Goal: Information Seeking & Learning: Learn about a topic

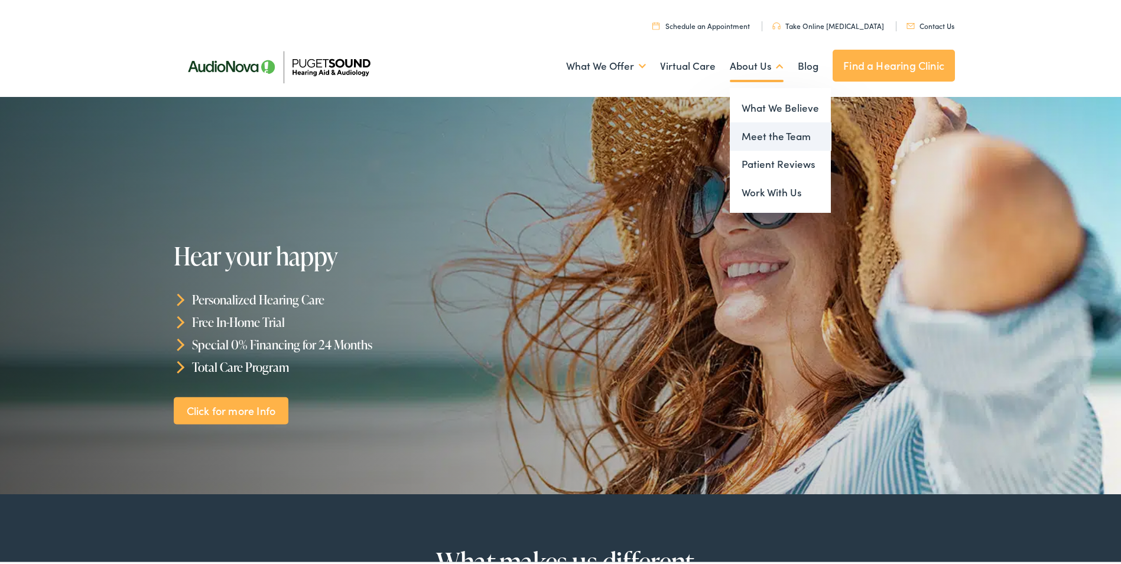
click at [753, 133] on link "Meet the Team" at bounding box center [780, 134] width 101 height 28
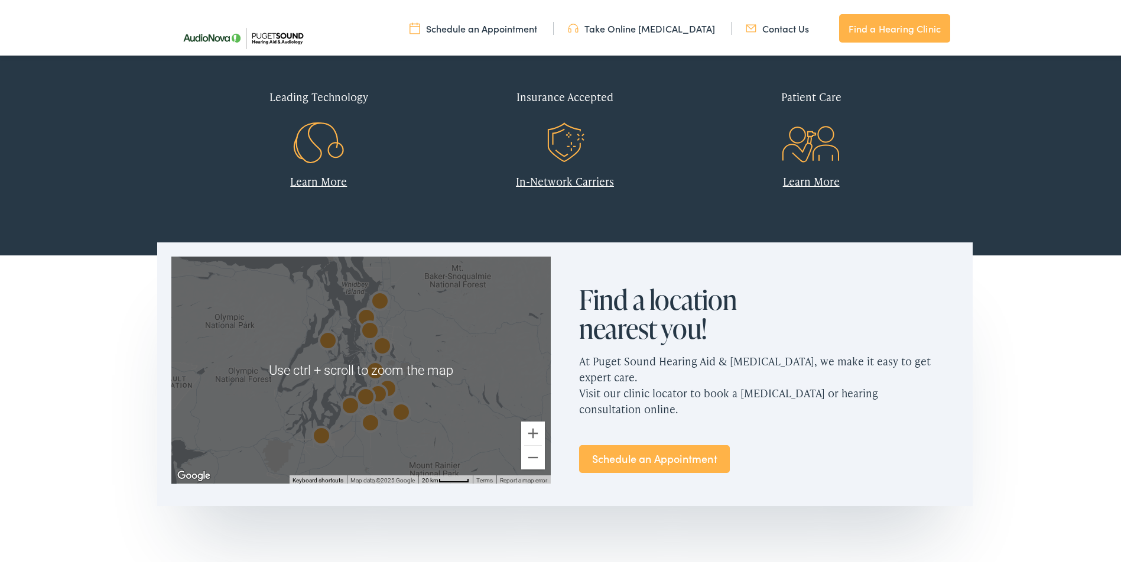
scroll to position [532, 0]
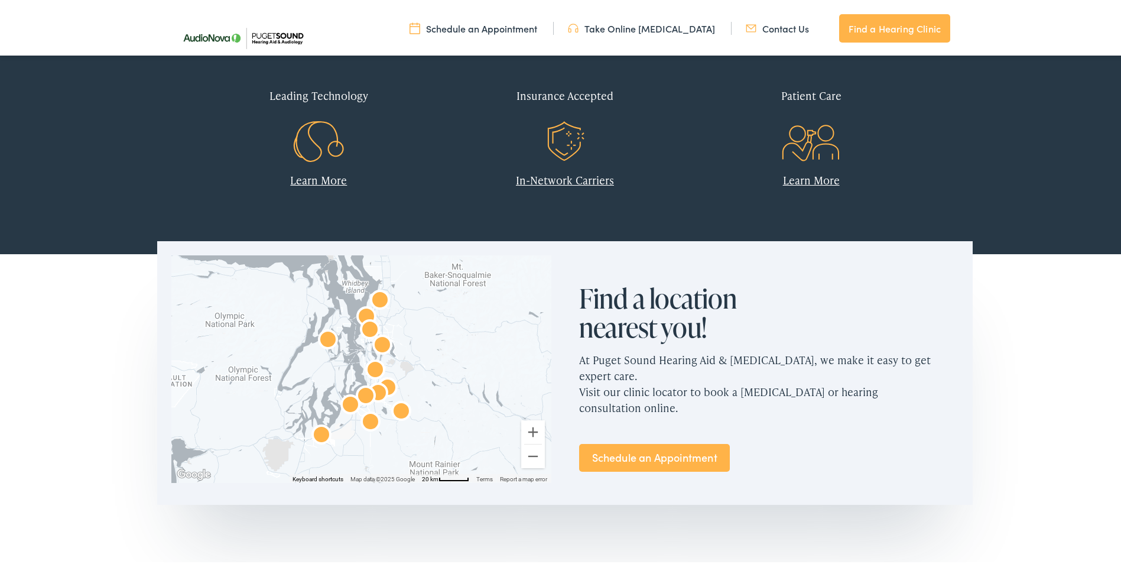
click at [303, 179] on link "Learn More" at bounding box center [318, 177] width 57 height 15
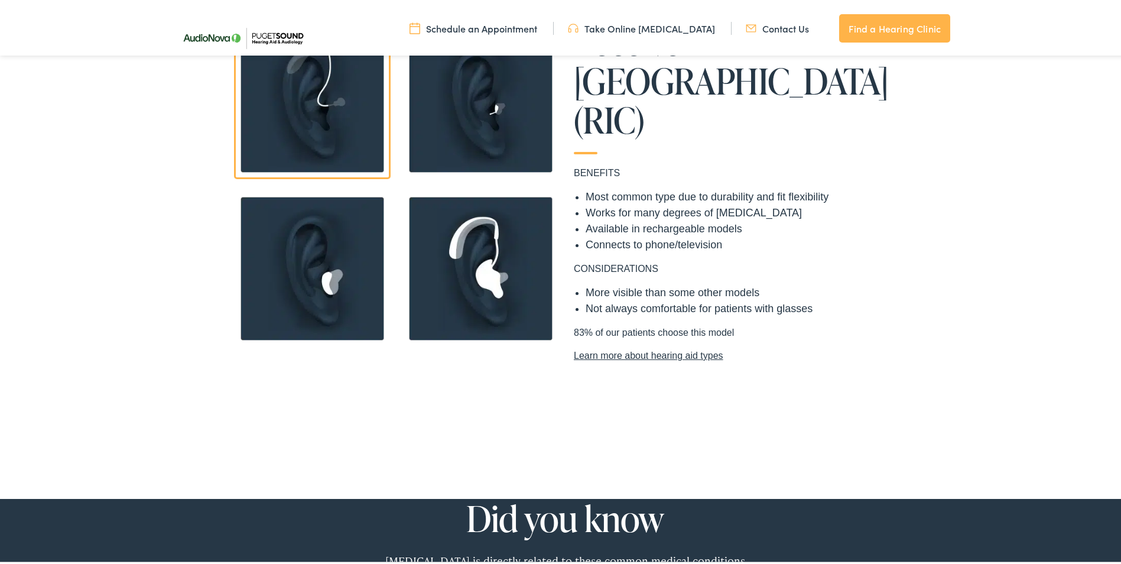
scroll to position [1005, 0]
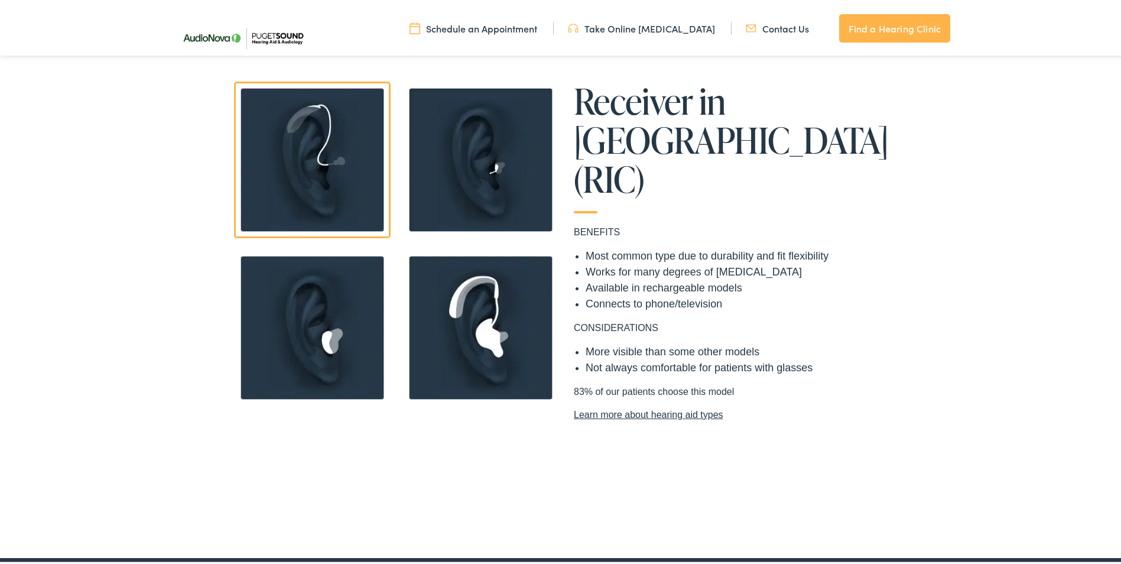
click at [477, 159] on img at bounding box center [481, 157] width 157 height 157
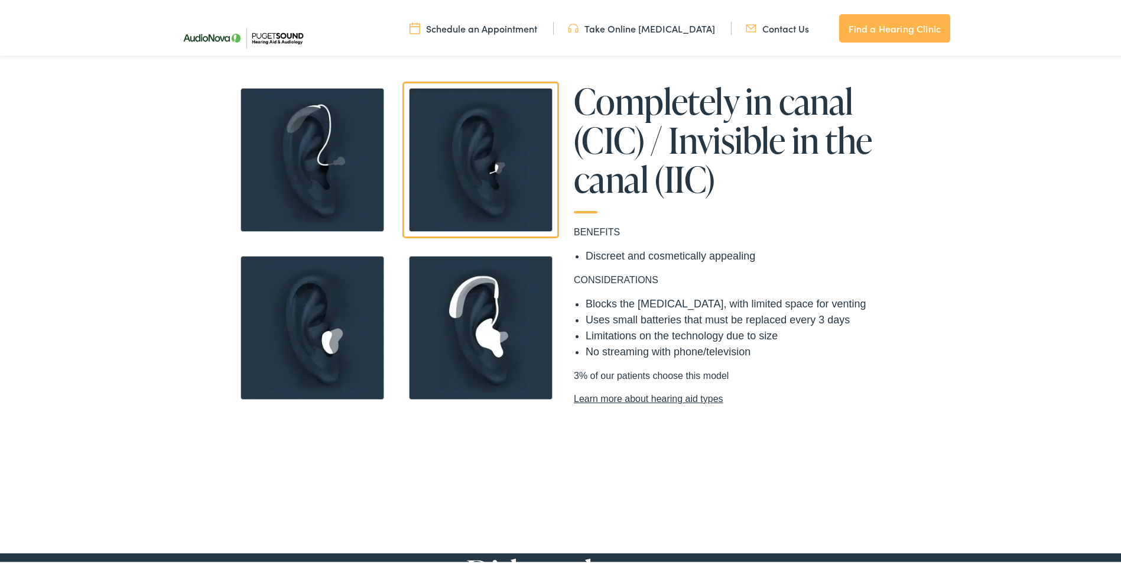
click at [291, 168] on img at bounding box center [312, 157] width 157 height 157
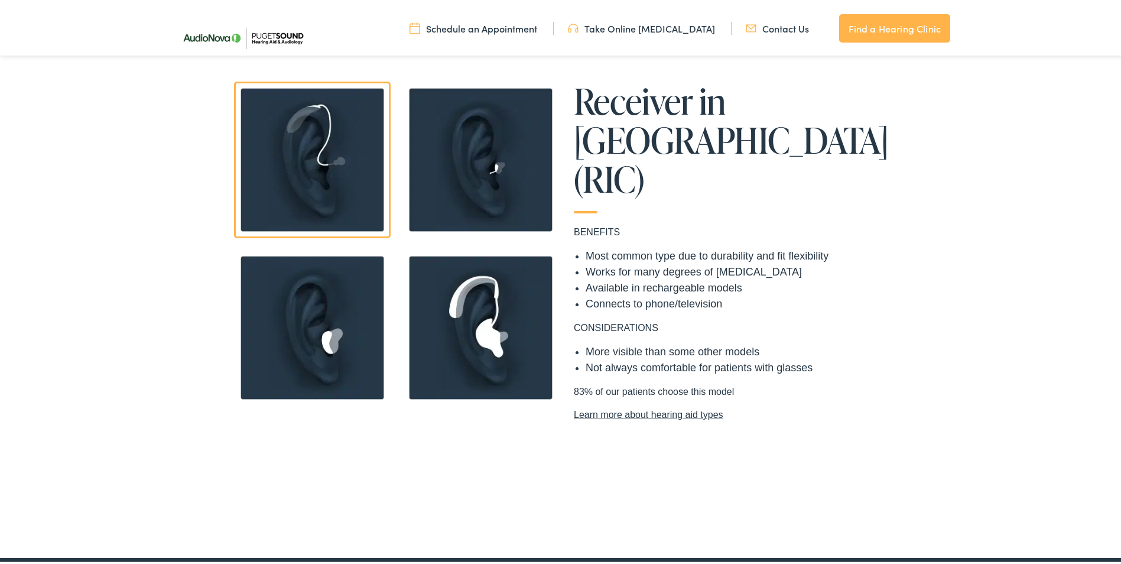
click at [314, 332] on img at bounding box center [312, 325] width 157 height 157
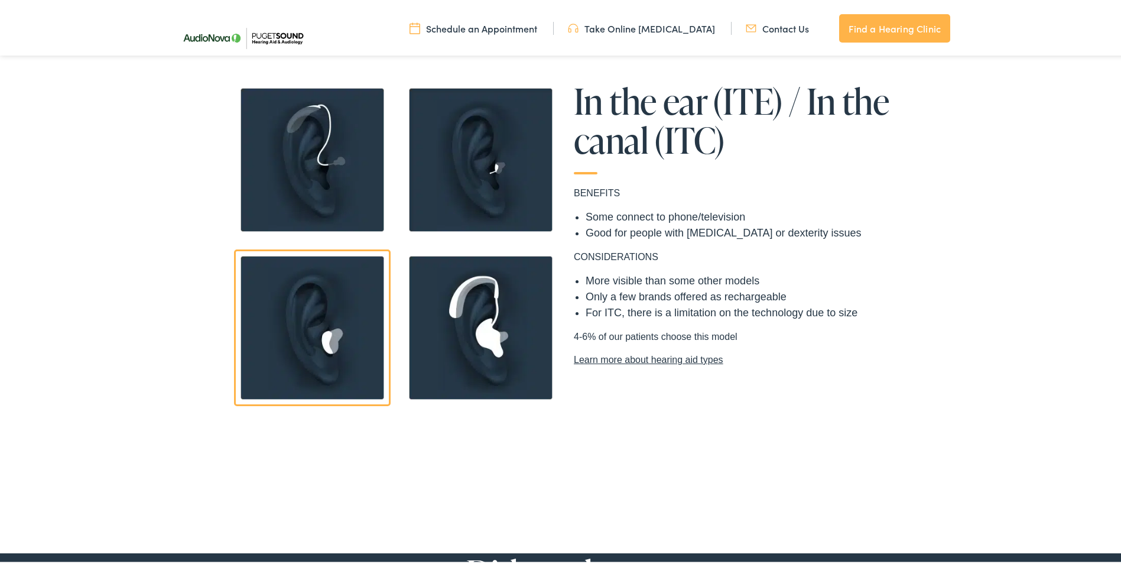
click at [477, 325] on img at bounding box center [481, 325] width 157 height 157
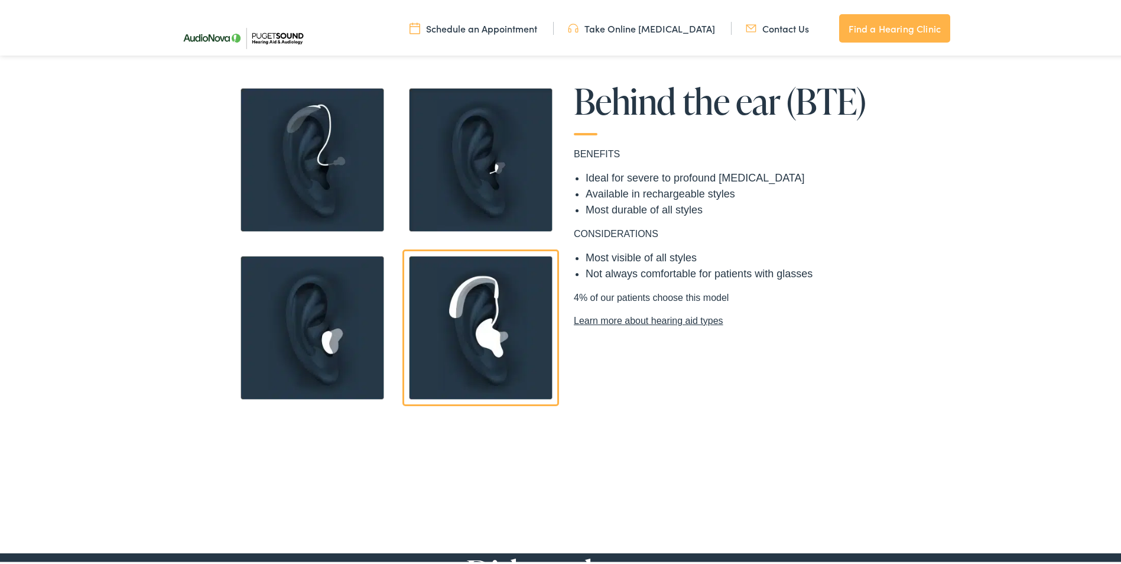
click at [310, 147] on img at bounding box center [312, 157] width 157 height 157
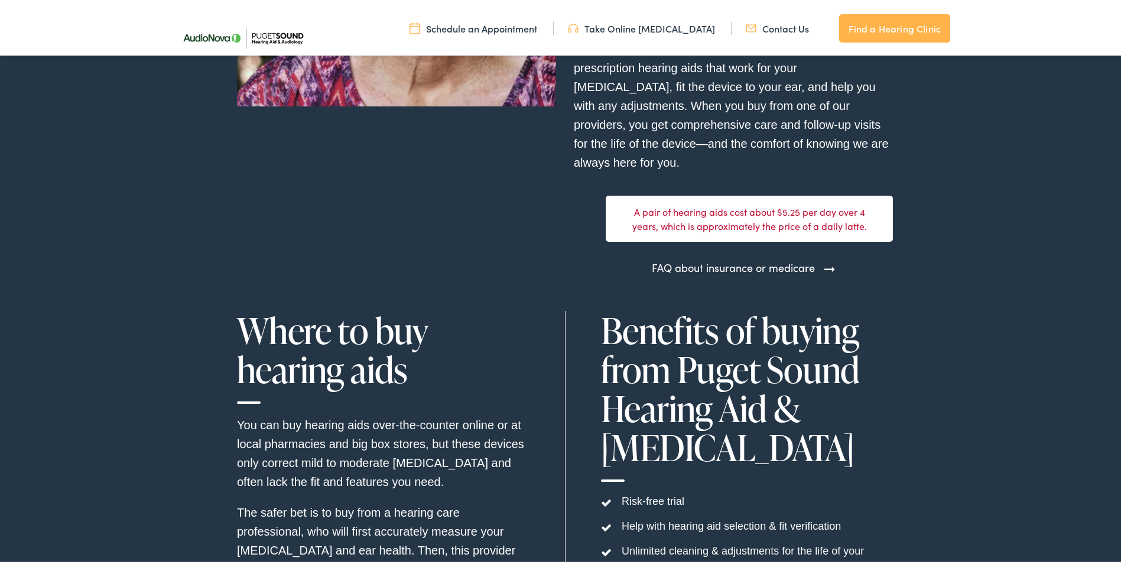
scroll to position [3487, 0]
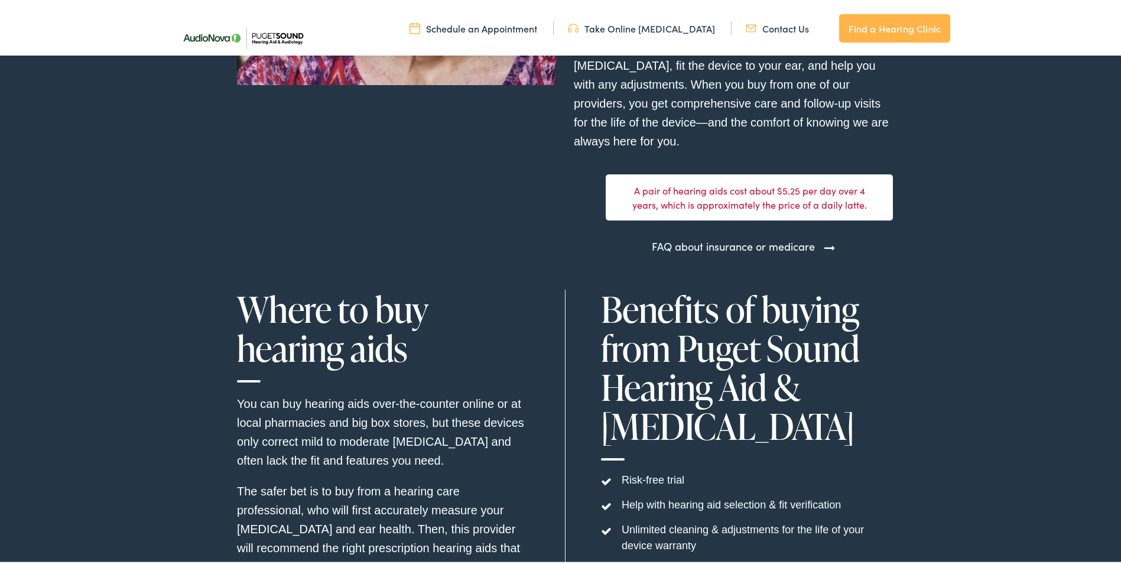
click at [790, 237] on link "FAQ about insurance or medicare" at bounding box center [733, 244] width 163 height 16
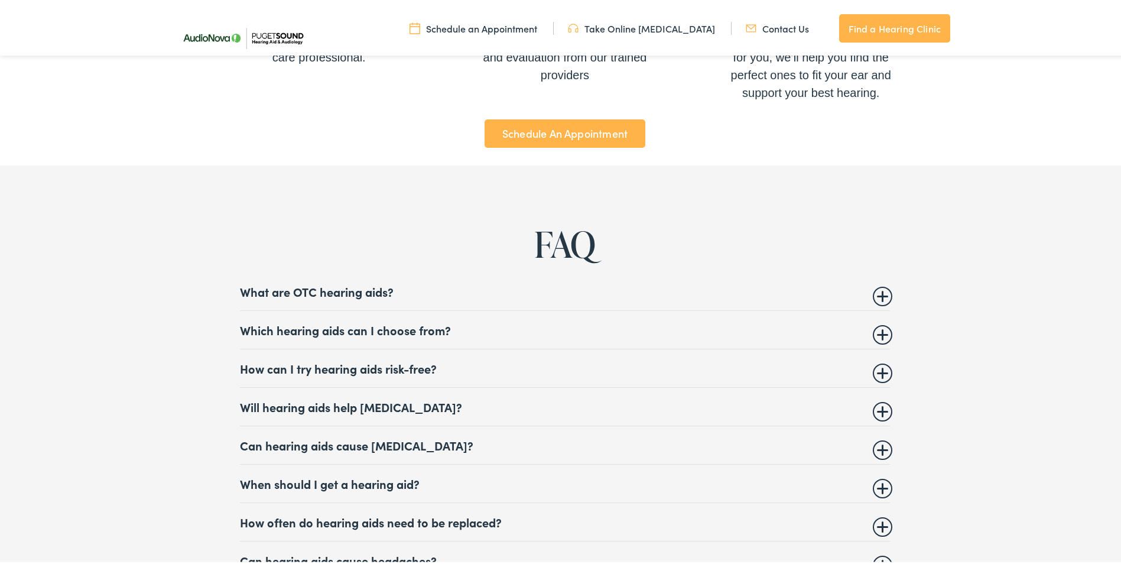
scroll to position [4492, 0]
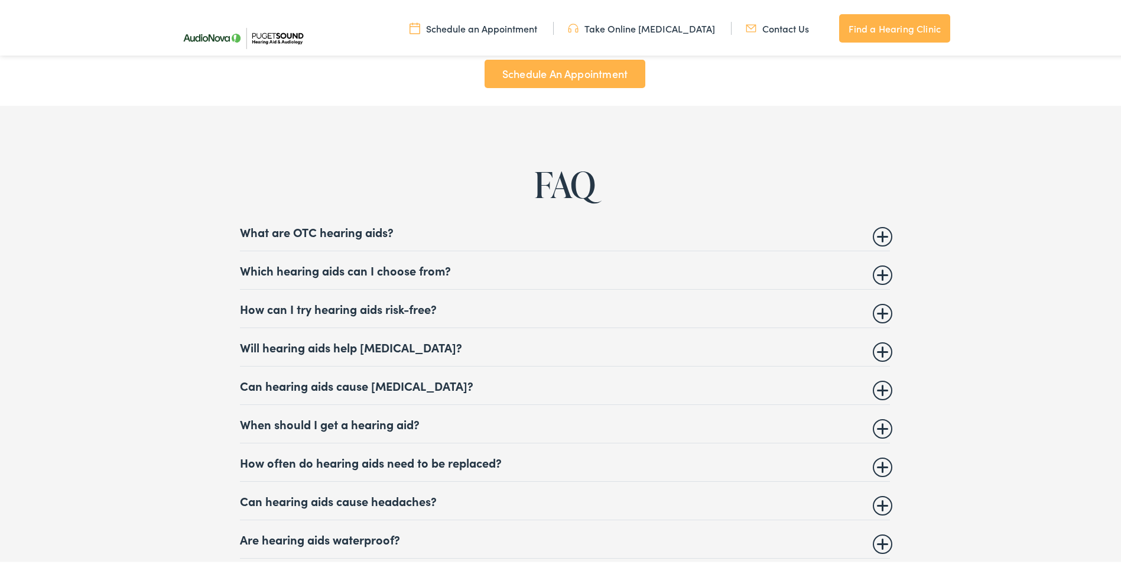
click at [877, 345] on details "Will hearing aids help tinnitus? Tinnitus is often a symptom of hearing loss. F…" at bounding box center [565, 345] width 650 height 38
click at [375, 339] on summary "Will hearing aids help tinnitus?" at bounding box center [565, 345] width 650 height 14
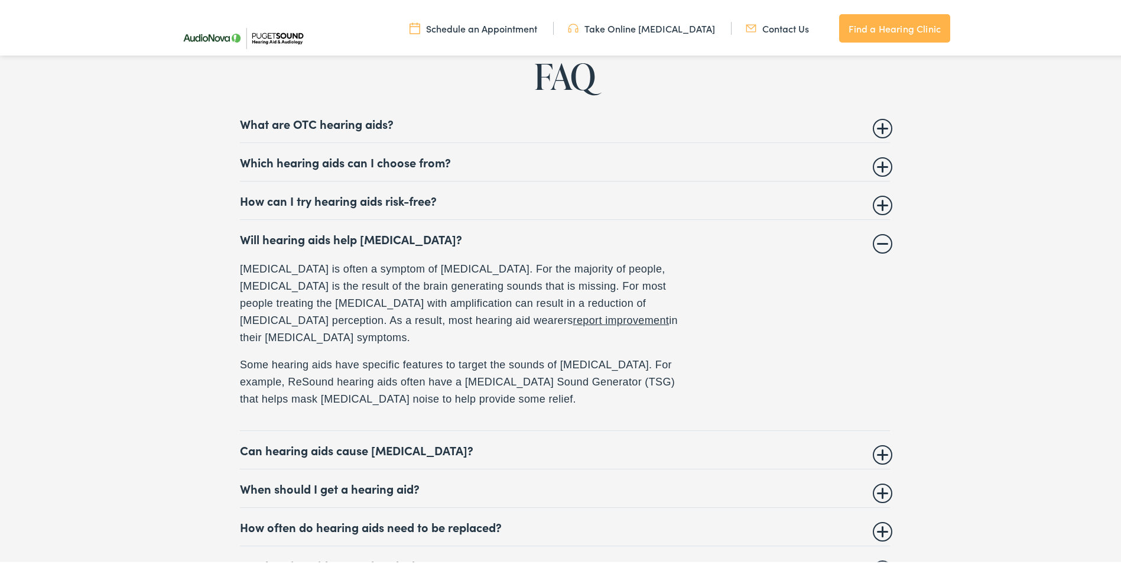
scroll to position [4611, 0]
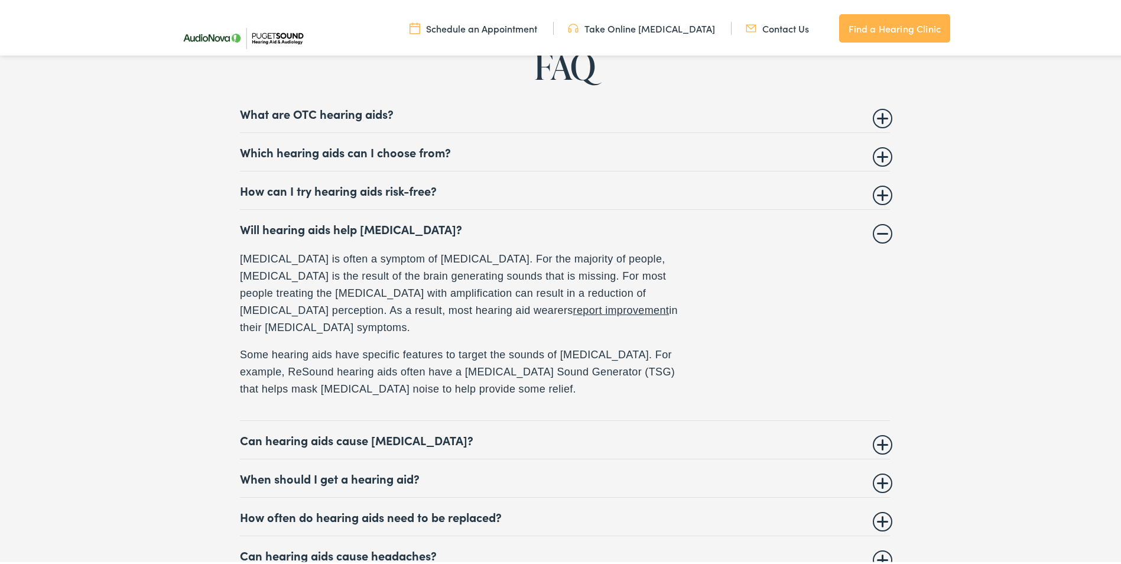
click at [378, 219] on summary "Will hearing aids help tinnitus?" at bounding box center [565, 226] width 650 height 14
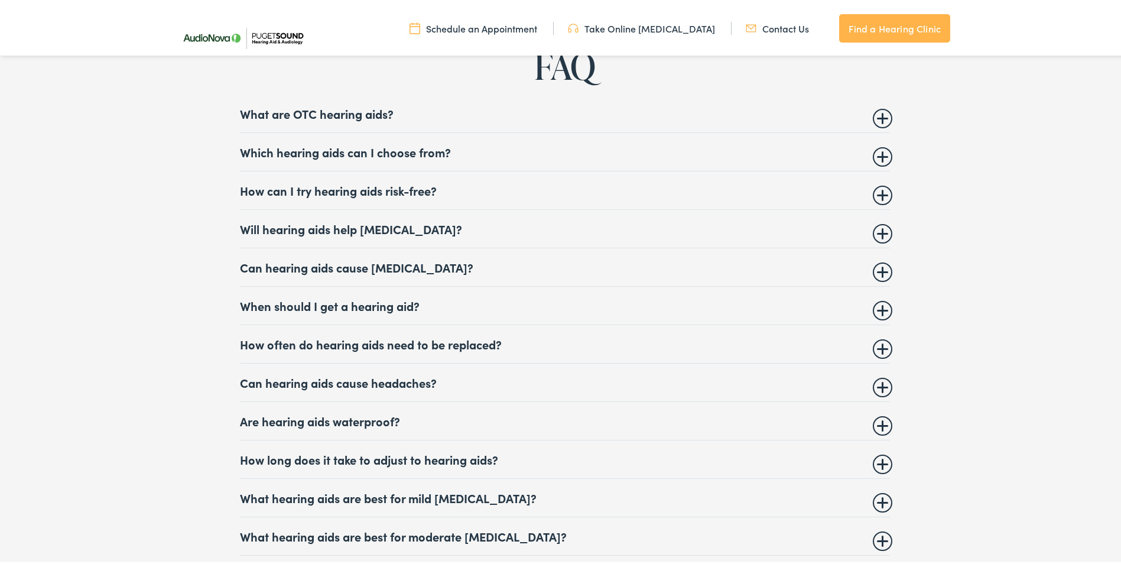
click at [346, 259] on summary "Can hearing aids cause vertigo?" at bounding box center [565, 265] width 650 height 14
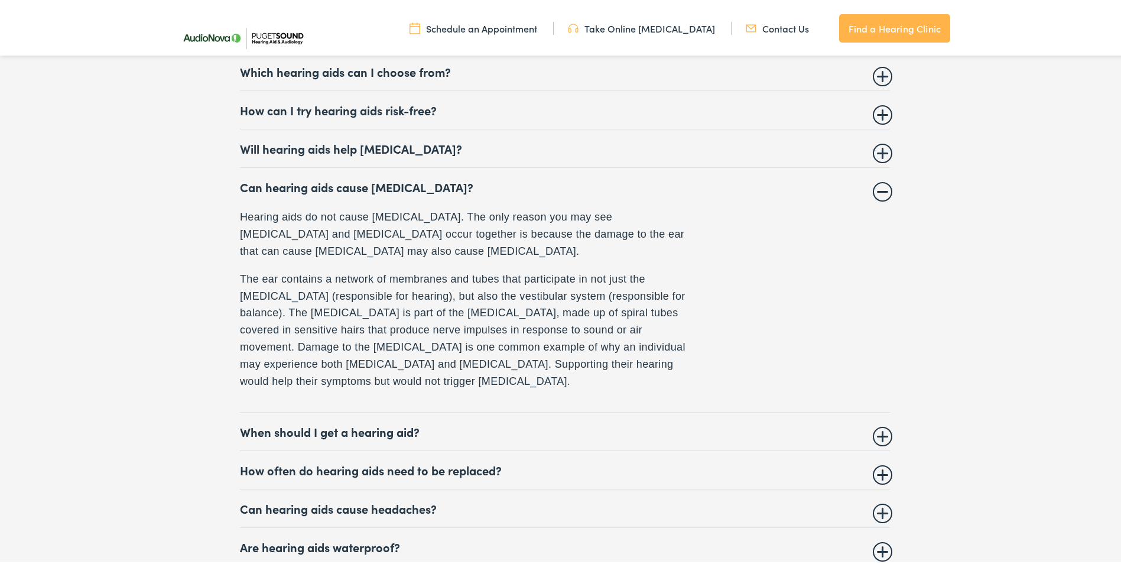
scroll to position [4670, 0]
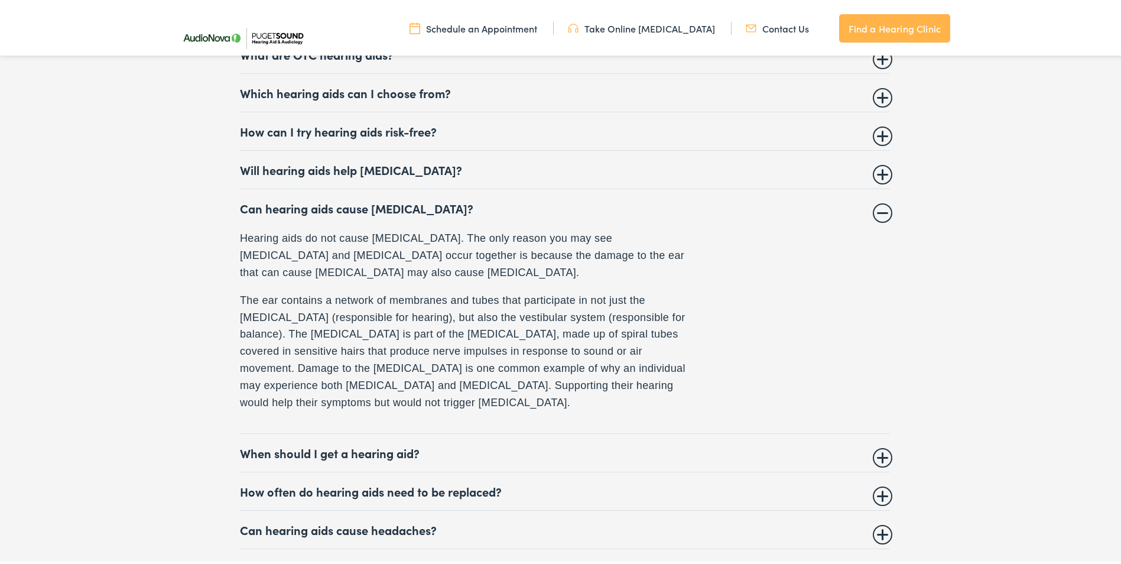
click at [355, 199] on summary "Can hearing aids cause vertigo?" at bounding box center [565, 206] width 650 height 14
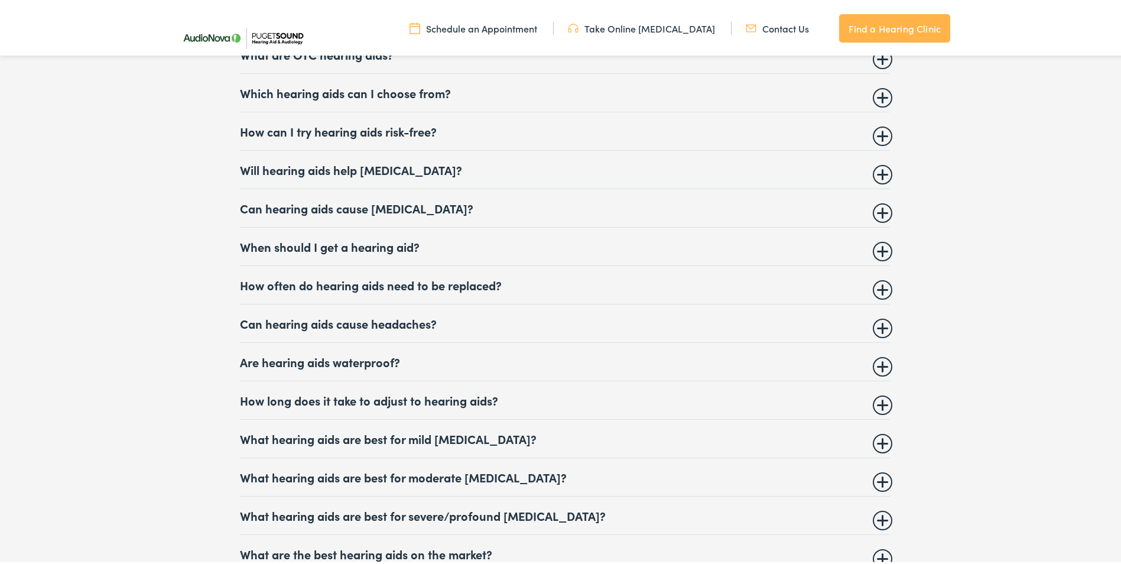
click at [403, 277] on summary "How often do hearing aids need to be replaced?" at bounding box center [565, 282] width 650 height 14
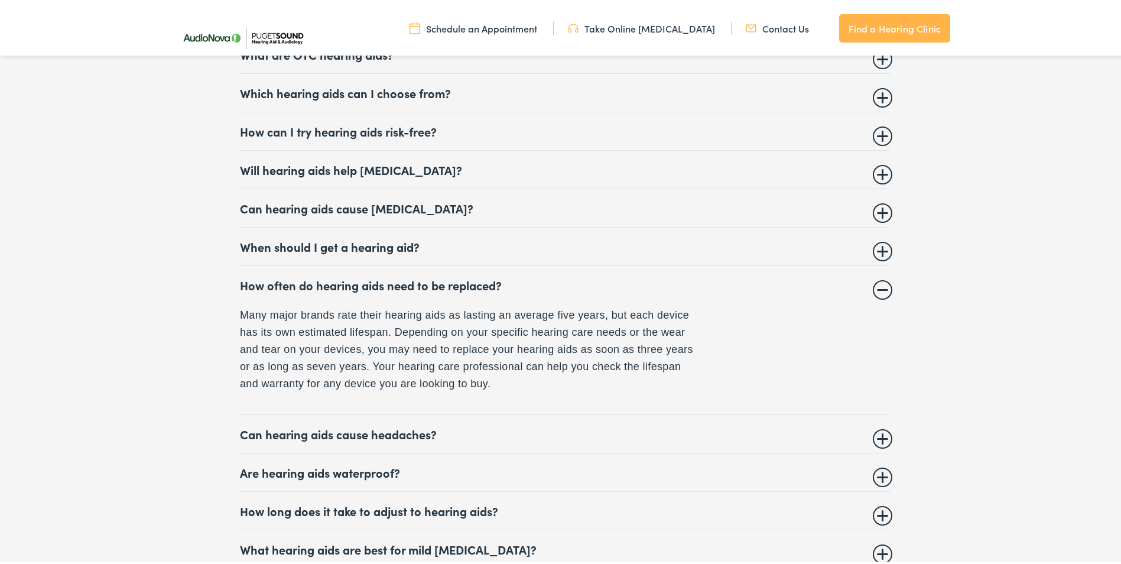
click at [423, 276] on summary "How often do hearing aids need to be replaced?" at bounding box center [565, 282] width 650 height 14
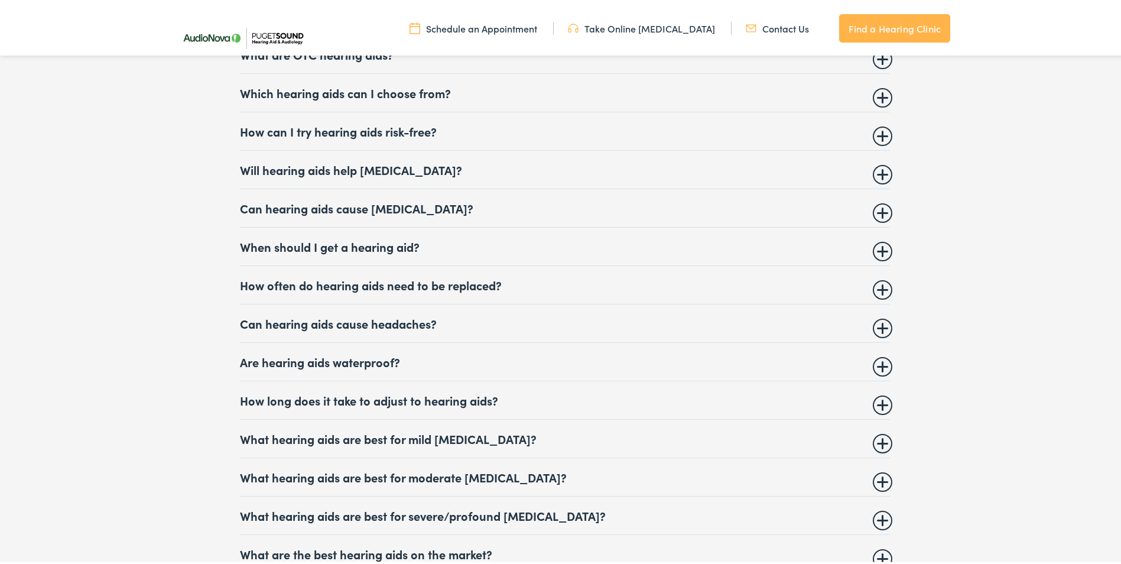
click at [355, 314] on summary "Can hearing aids cause headaches?" at bounding box center [565, 321] width 650 height 14
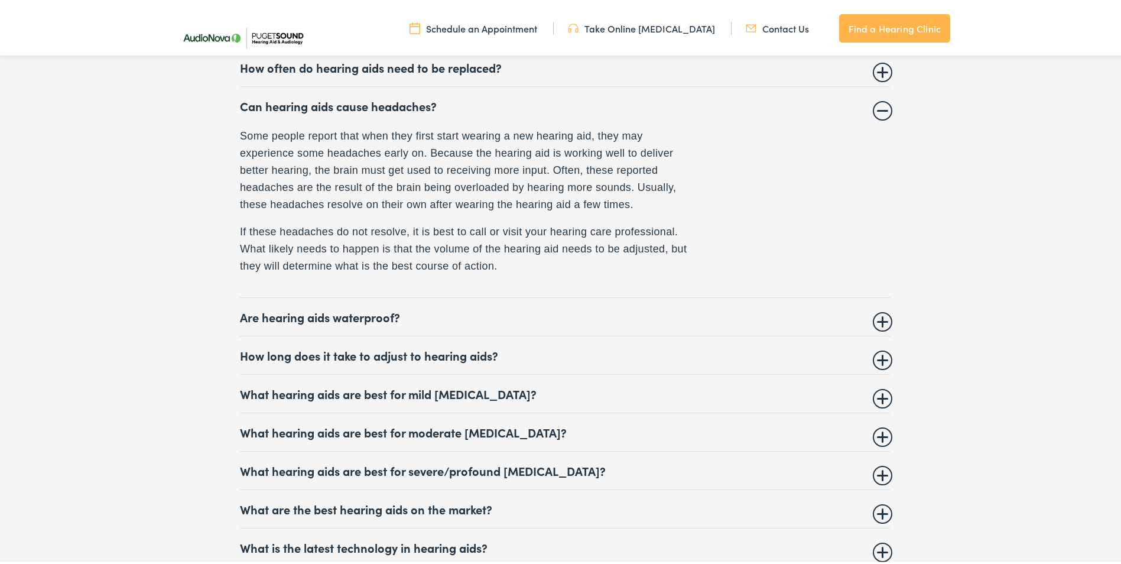
scroll to position [4906, 0]
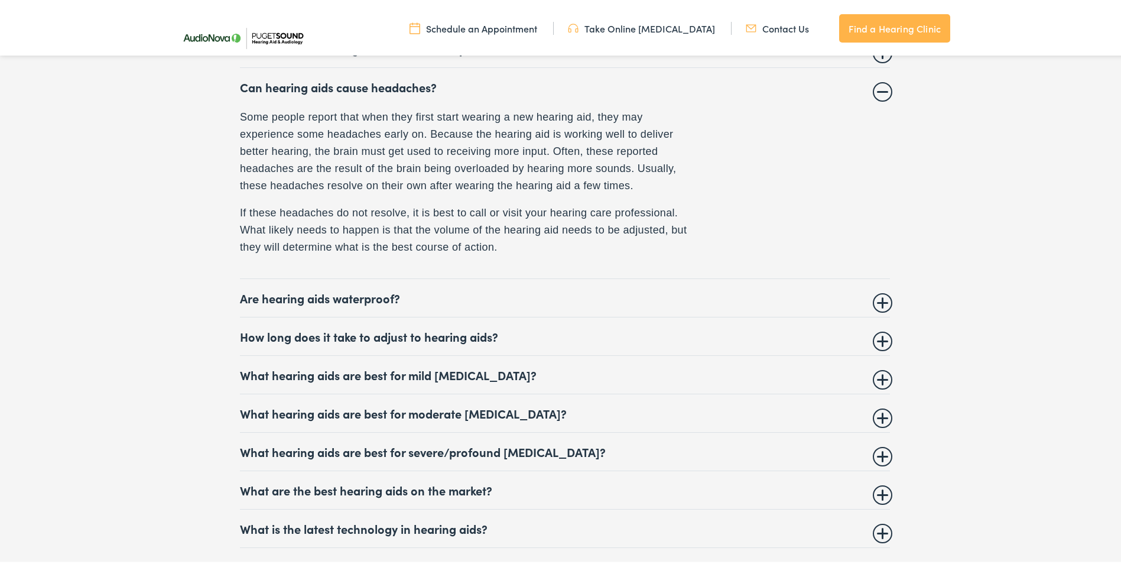
click at [385, 77] on summary "Can hearing aids cause headaches?" at bounding box center [565, 84] width 650 height 14
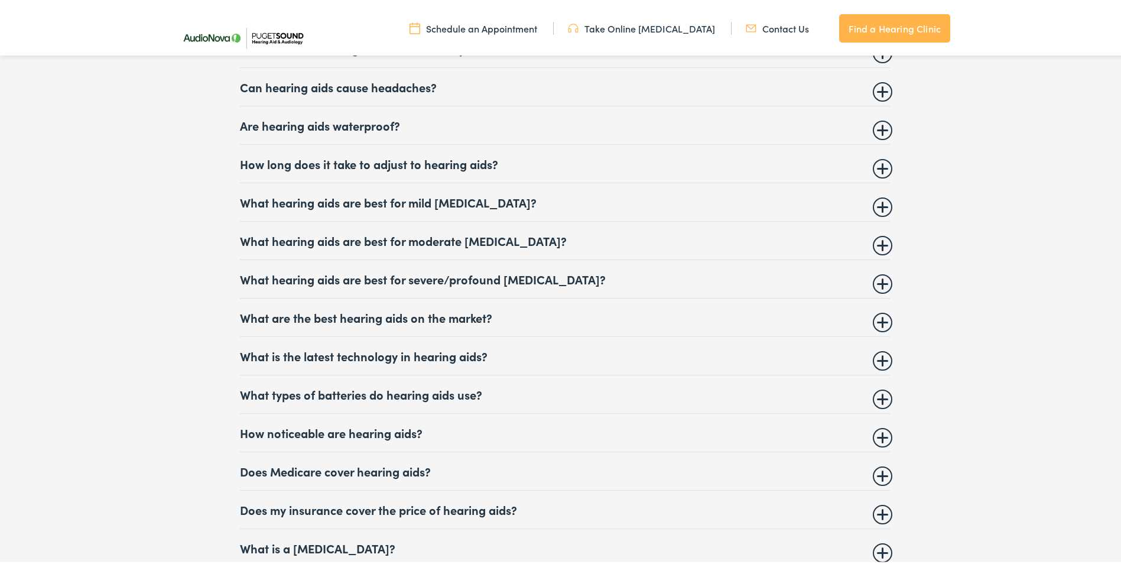
click at [350, 116] on summary "Are hearing aids waterproof?" at bounding box center [565, 123] width 650 height 14
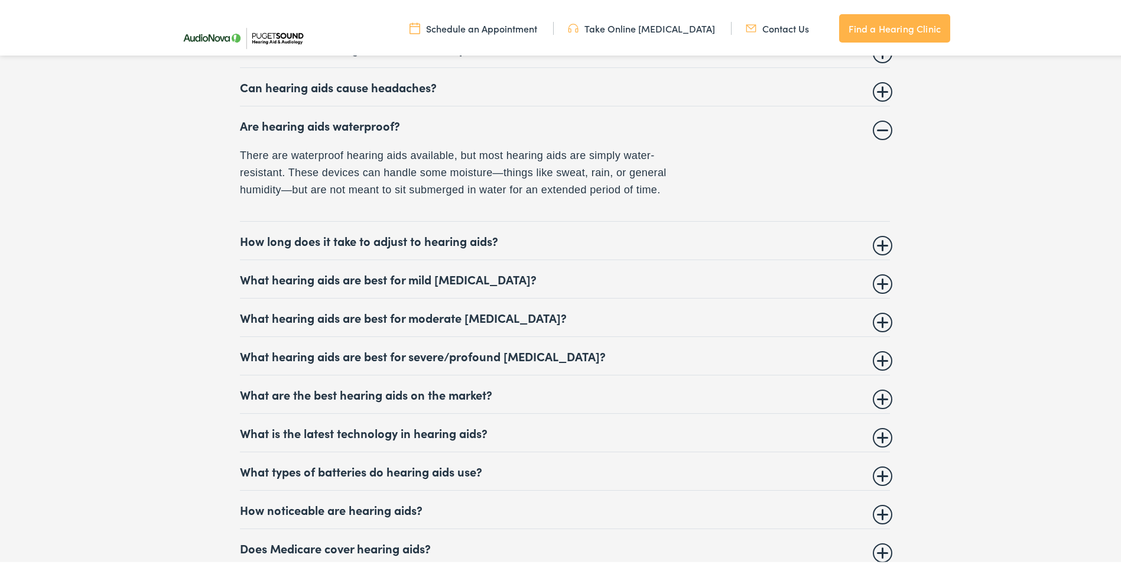
click at [345, 118] on summary "Are hearing aids waterproof?" at bounding box center [565, 123] width 650 height 14
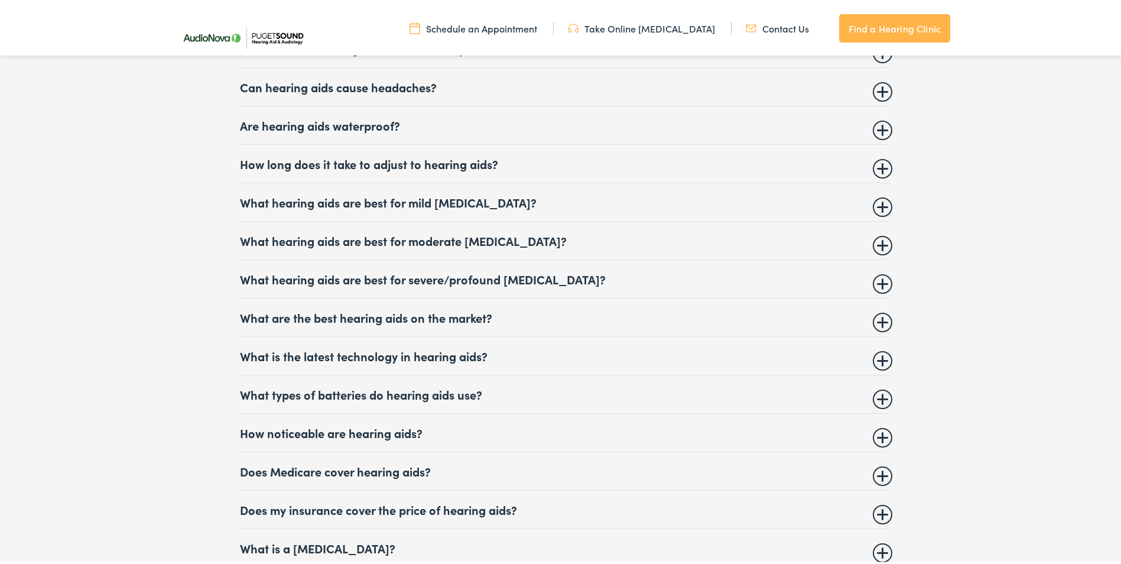
click at [349, 156] on summary "How long does it take to adjust to hearing aids?" at bounding box center [565, 161] width 650 height 14
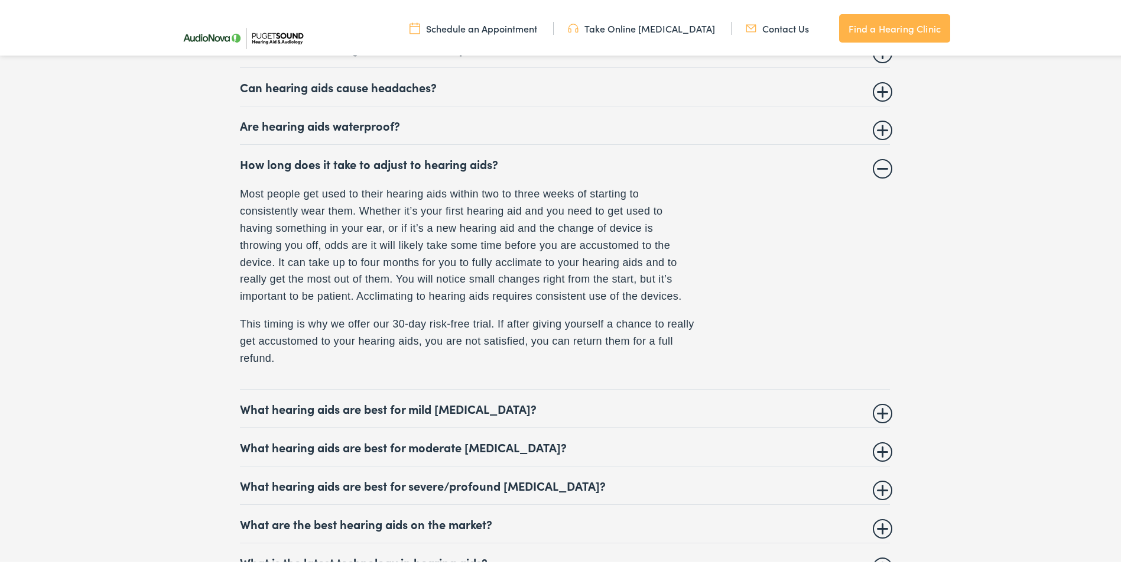
click at [396, 156] on summary "How long does it take to adjust to hearing aids?" at bounding box center [565, 161] width 650 height 14
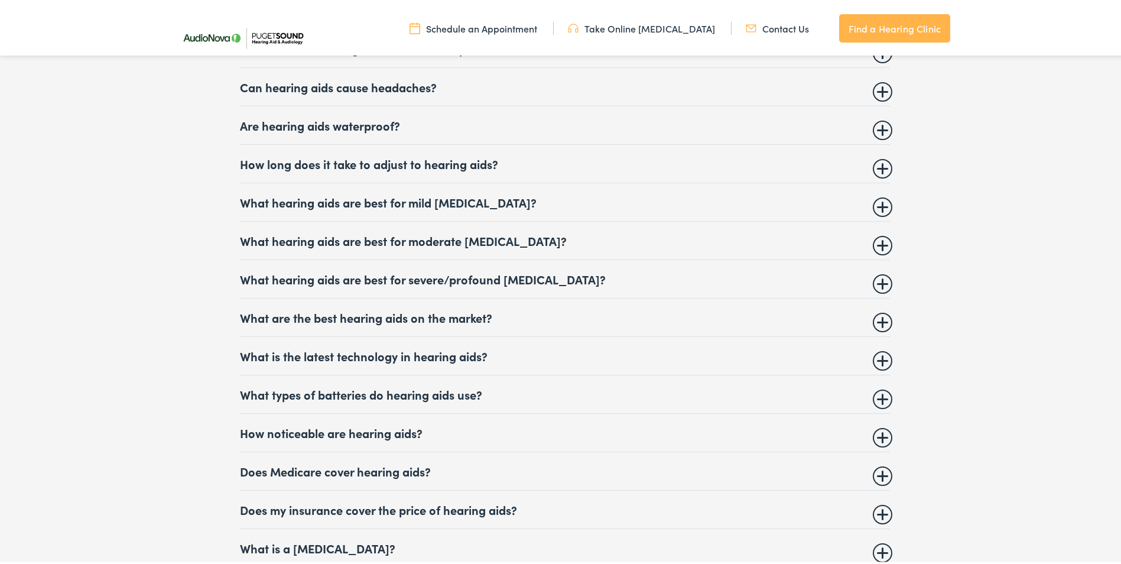
click at [393, 232] on summary "What hearing aids are best for moderate hearing loss?" at bounding box center [565, 238] width 650 height 14
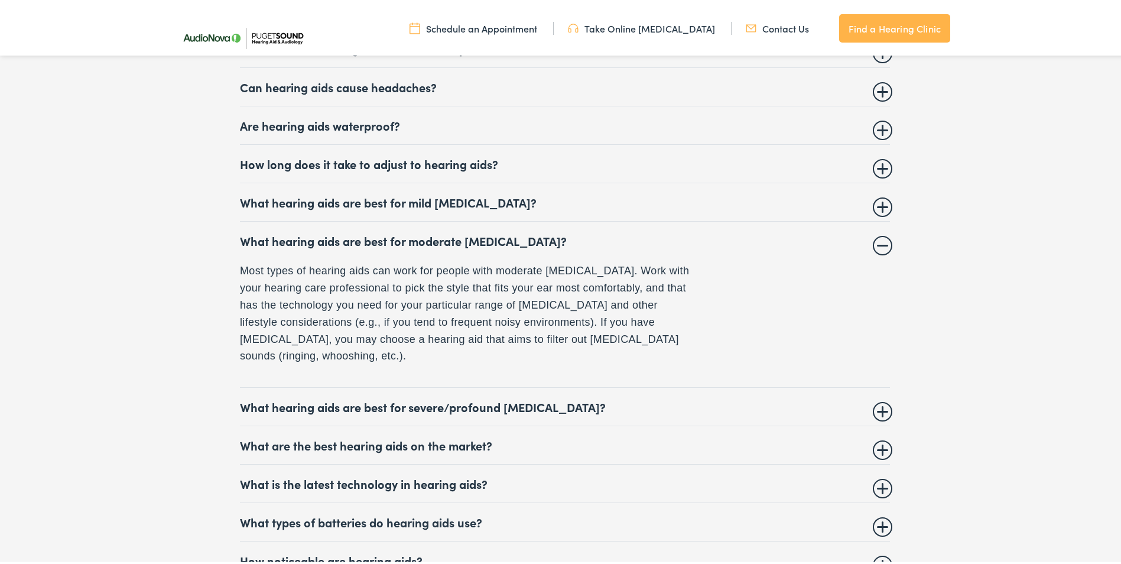
click at [416, 234] on summary "What hearing aids are best for moderate hearing loss?" at bounding box center [565, 238] width 650 height 14
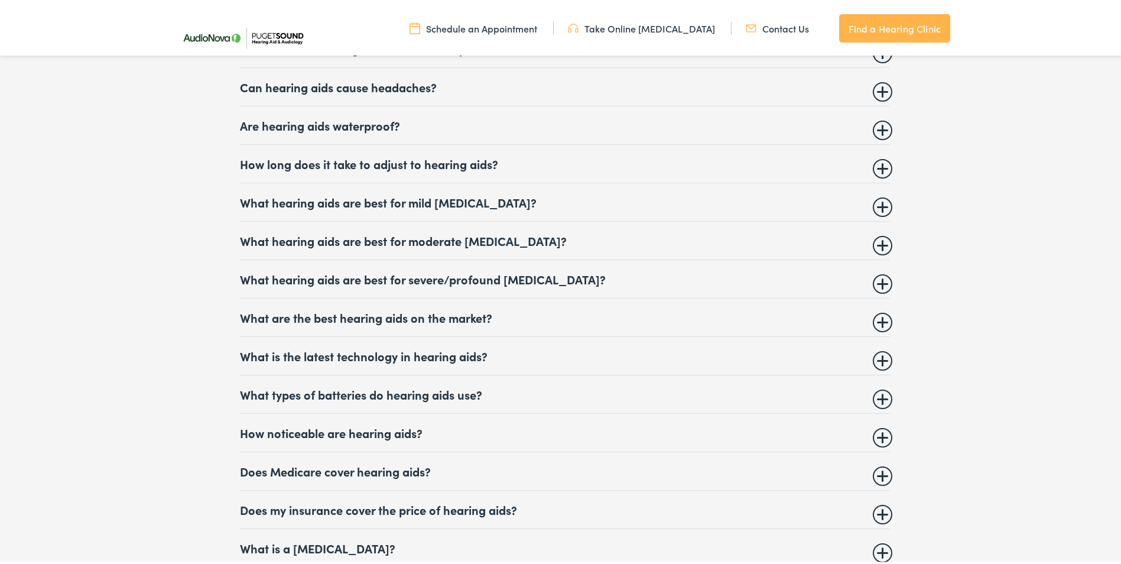
click at [401, 310] on summary "What are the best hearing aids on the market?" at bounding box center [565, 315] width 650 height 14
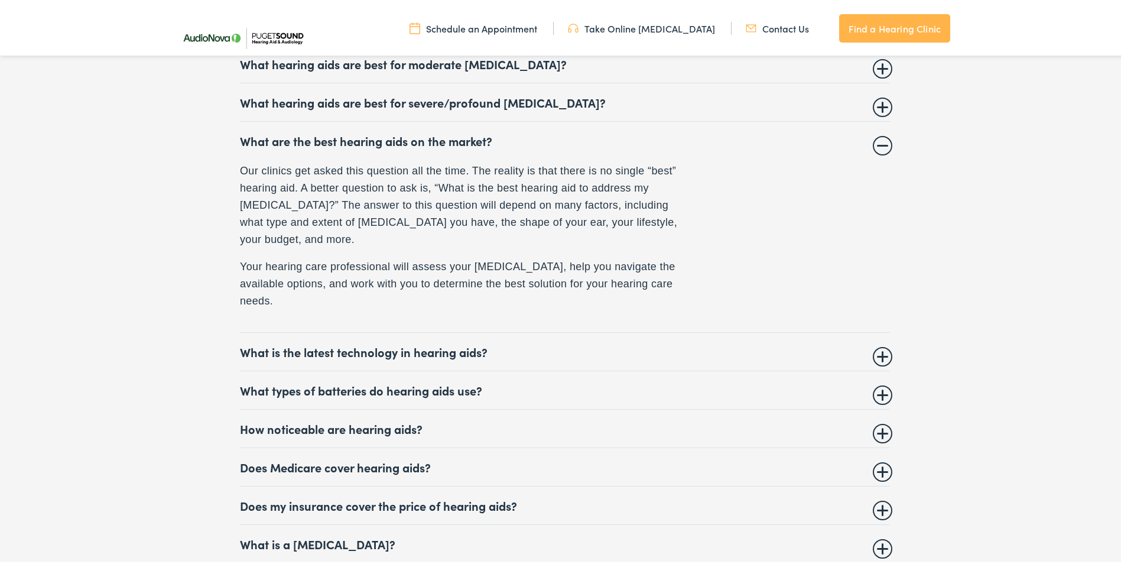
scroll to position [5083, 0]
click at [423, 134] on summary "What are the best hearing aids on the market?" at bounding box center [565, 138] width 650 height 14
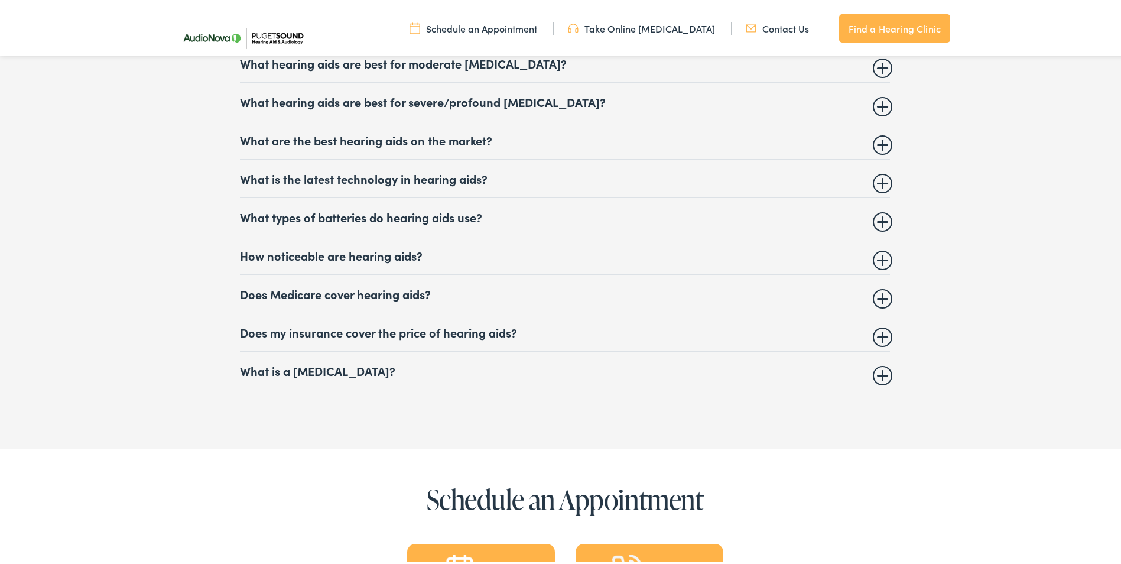
click at [417, 169] on summary "What is the latest technology in hearing aids?" at bounding box center [565, 176] width 650 height 14
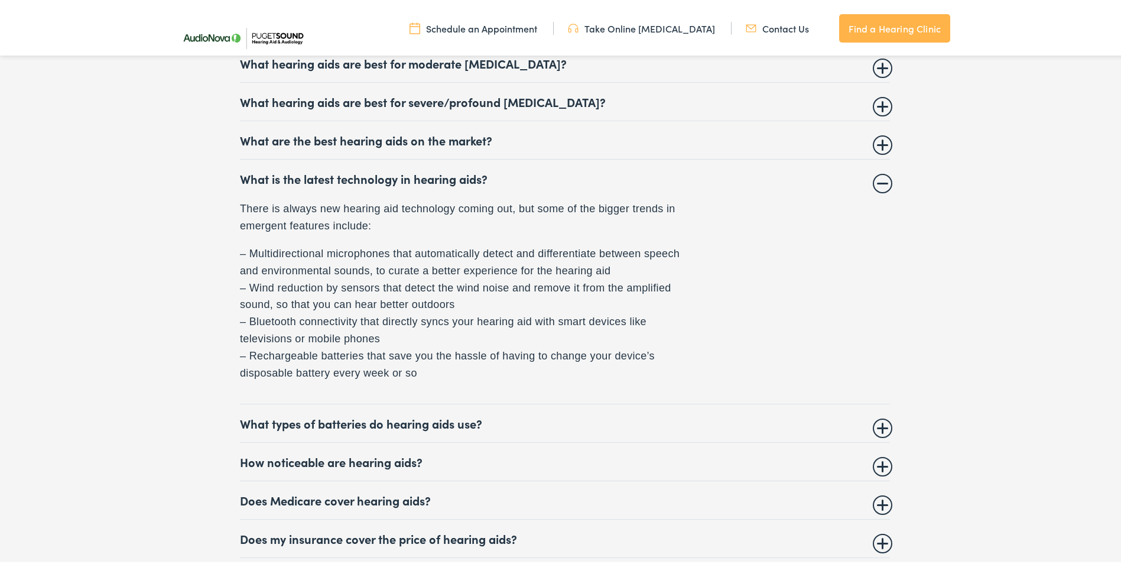
click at [349, 171] on summary "What is the latest technology in hearing aids?" at bounding box center [565, 176] width 650 height 14
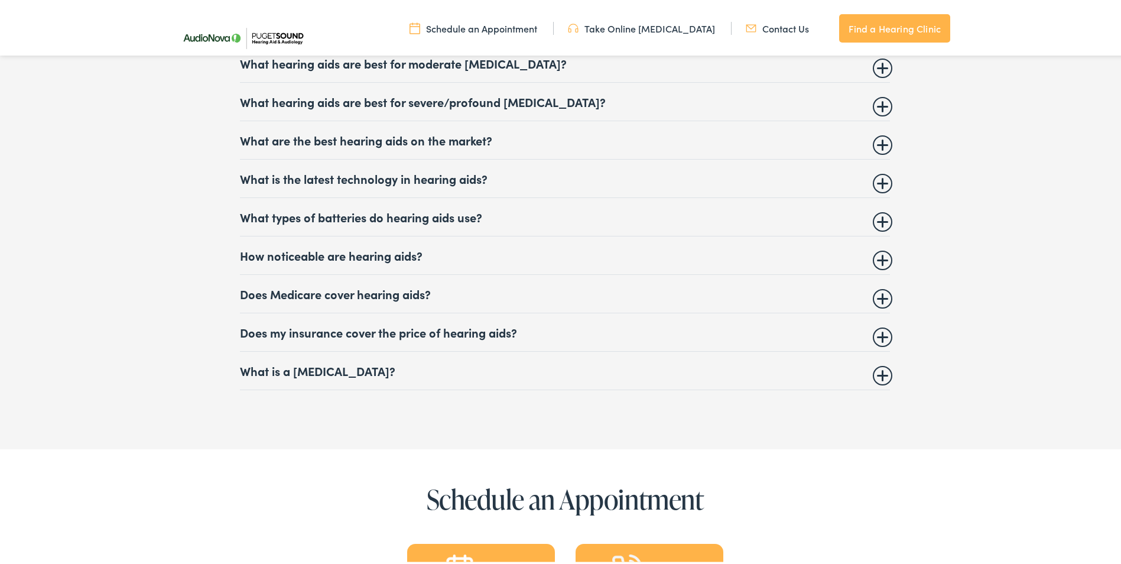
click at [337, 246] on summary "How noticeable are hearing aids?" at bounding box center [565, 253] width 650 height 14
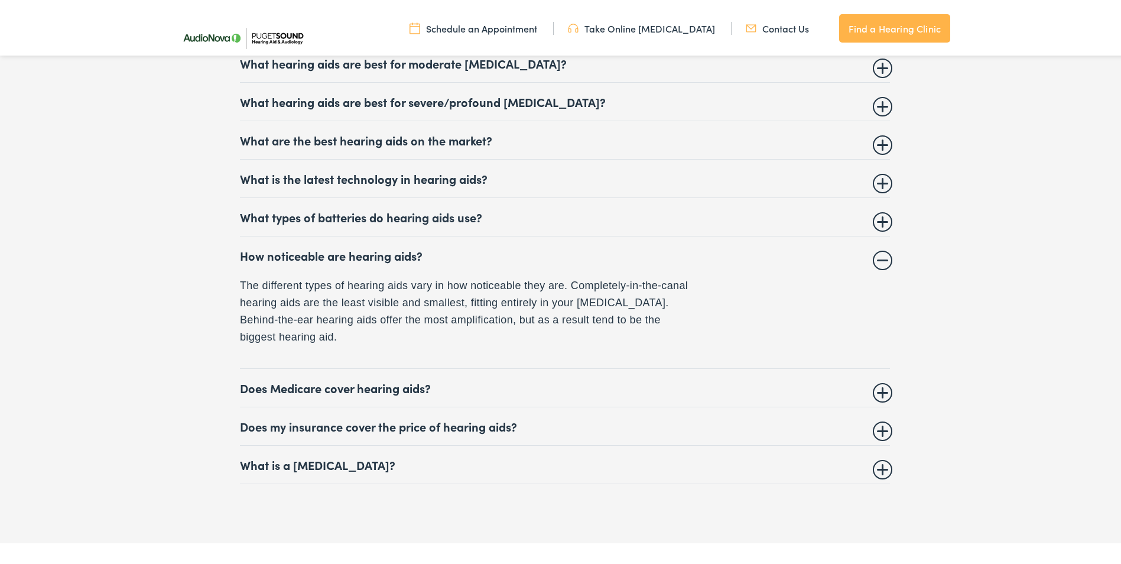
click at [363, 247] on summary "How noticeable are hearing aids?" at bounding box center [565, 253] width 650 height 14
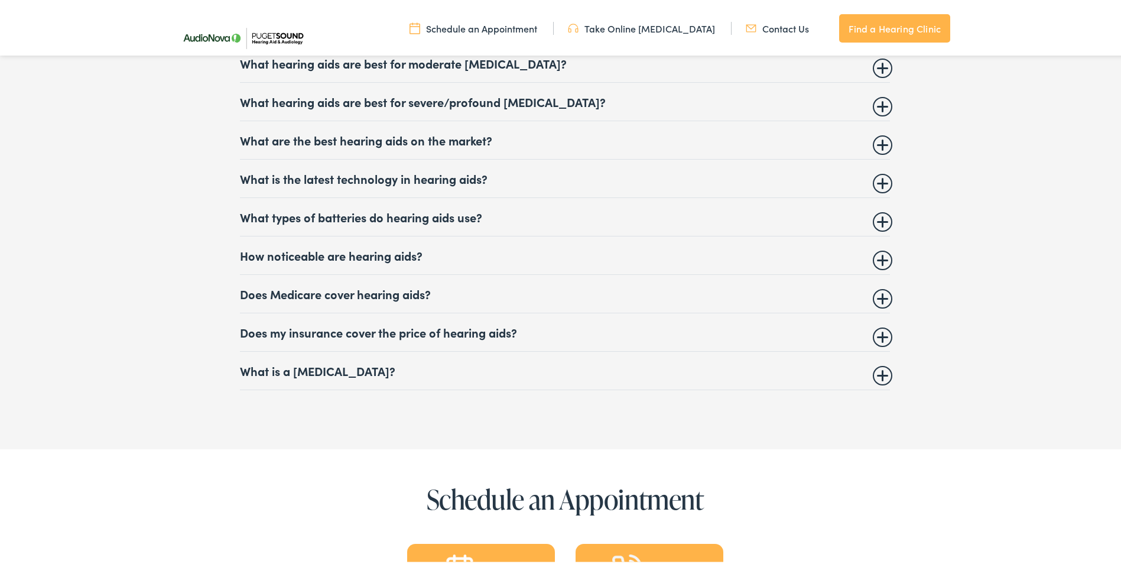
click at [371, 285] on summary "Does Medicare cover hearing aids?" at bounding box center [565, 291] width 650 height 14
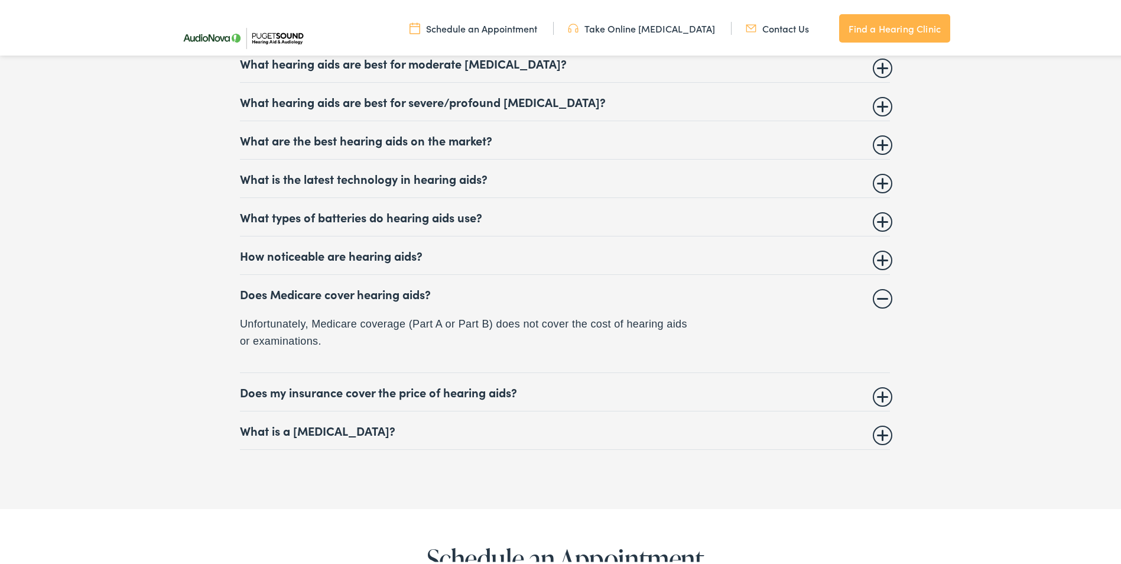
click at [371, 285] on summary "Does Medicare cover hearing aids?" at bounding box center [565, 291] width 650 height 14
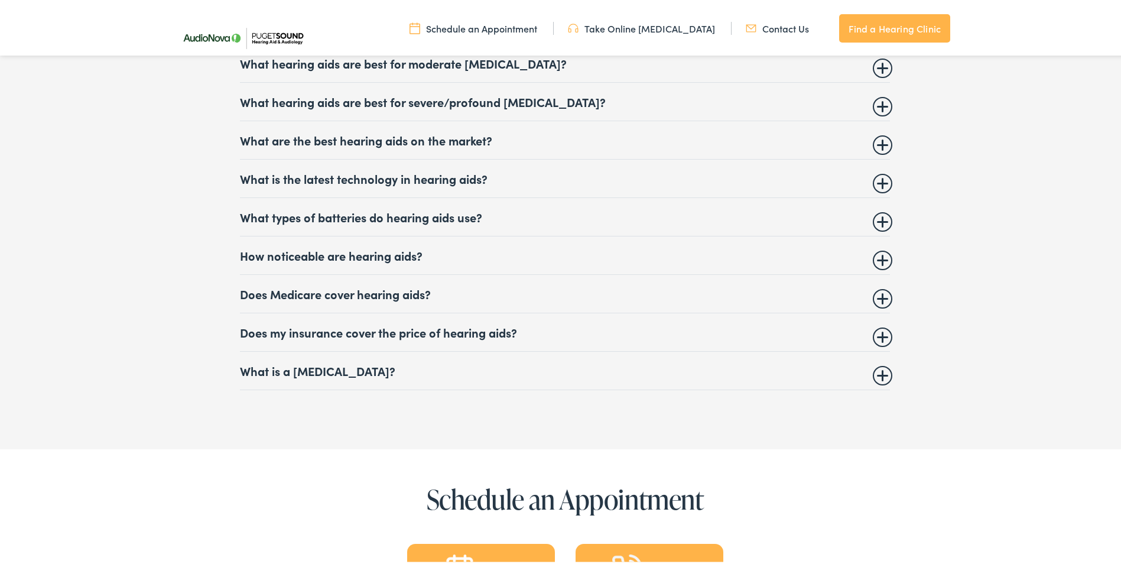
click at [371, 324] on summary "Does my insurance cover the price of hearing aids?" at bounding box center [565, 330] width 650 height 14
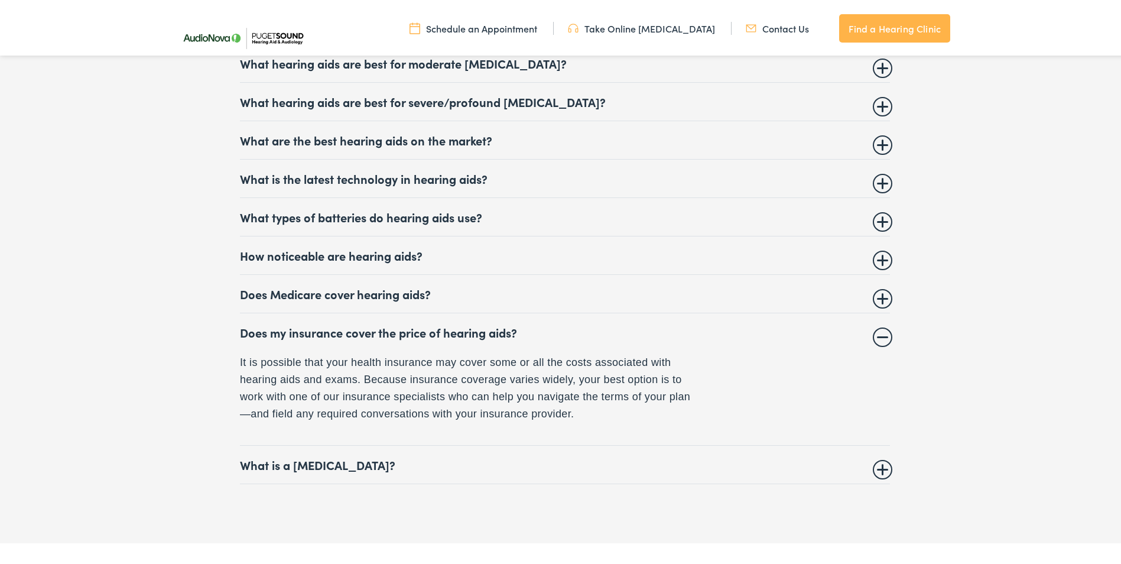
click at [412, 326] on summary "Does my insurance cover the price of hearing aids?" at bounding box center [565, 330] width 650 height 14
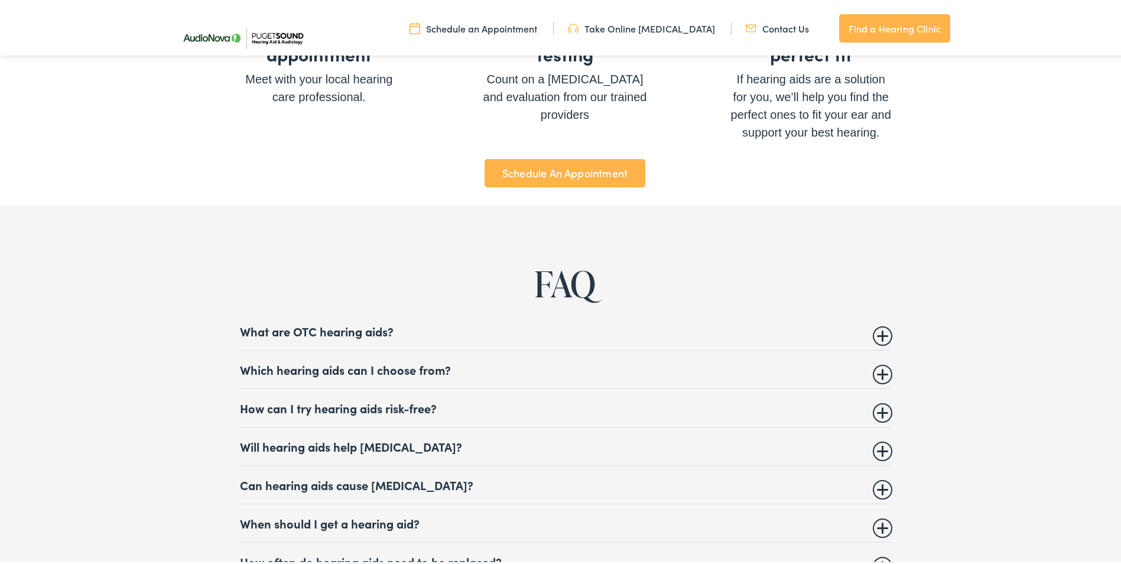
scroll to position [4374, 0]
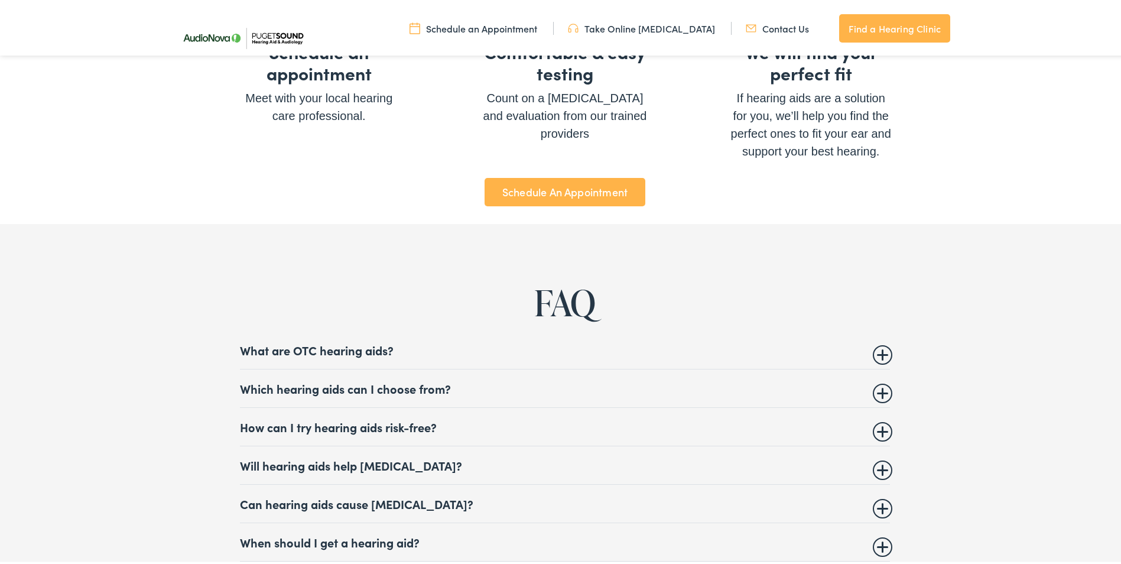
click at [349, 380] on summary "Which hearing aids can I choose from?" at bounding box center [565, 386] width 650 height 14
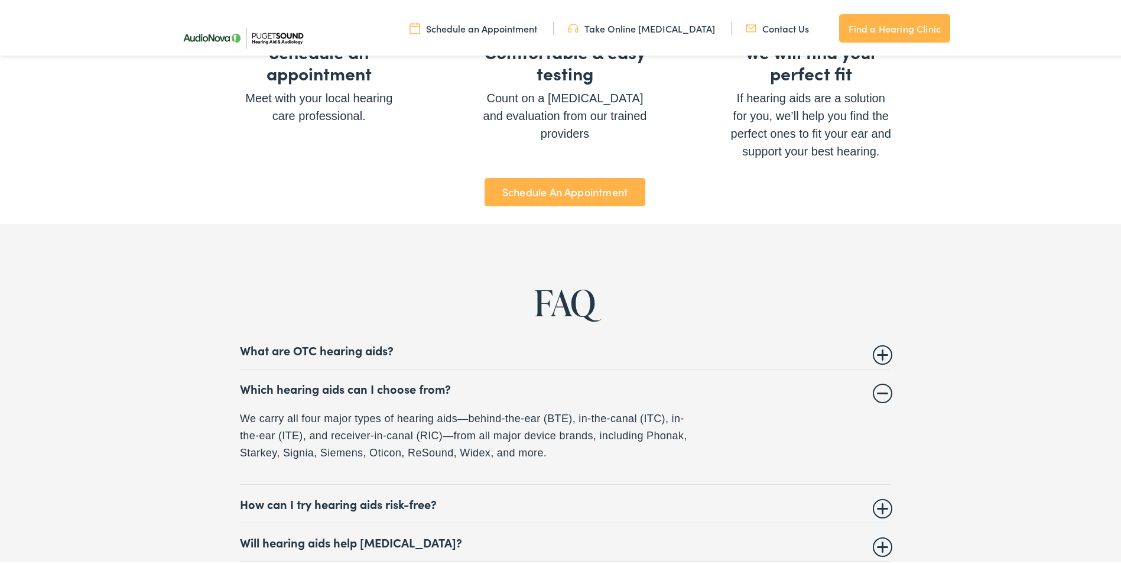
click at [355, 340] on summary "What are OTC hearing aids?" at bounding box center [565, 347] width 650 height 14
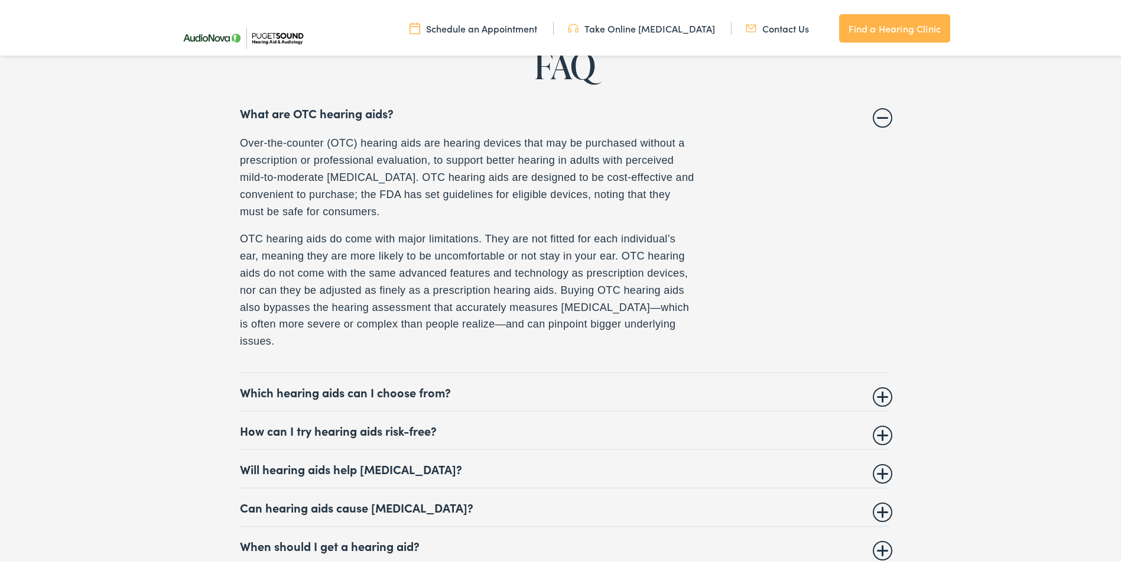
scroll to position [4611, 0]
click at [331, 105] on summary "What are OTC hearing aids?" at bounding box center [565, 111] width 650 height 14
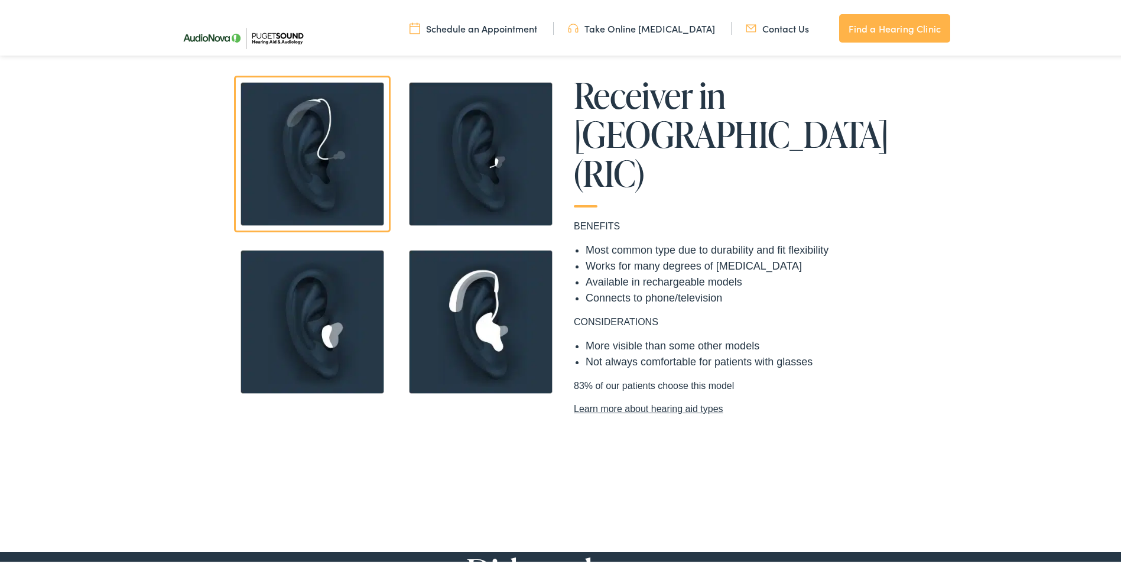
scroll to position [1005, 0]
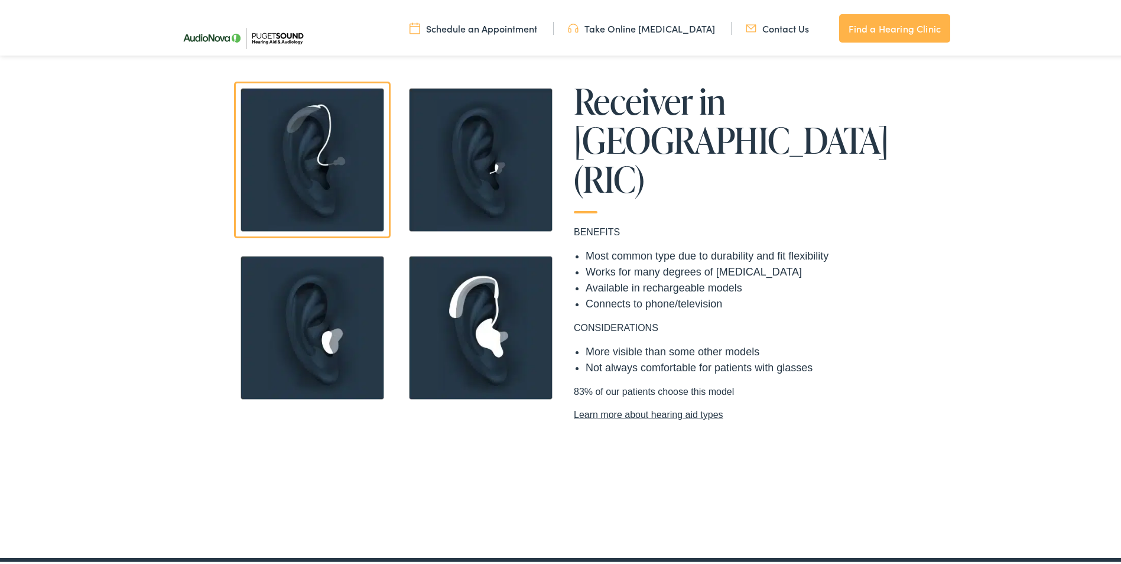
click at [486, 330] on img at bounding box center [481, 325] width 157 height 157
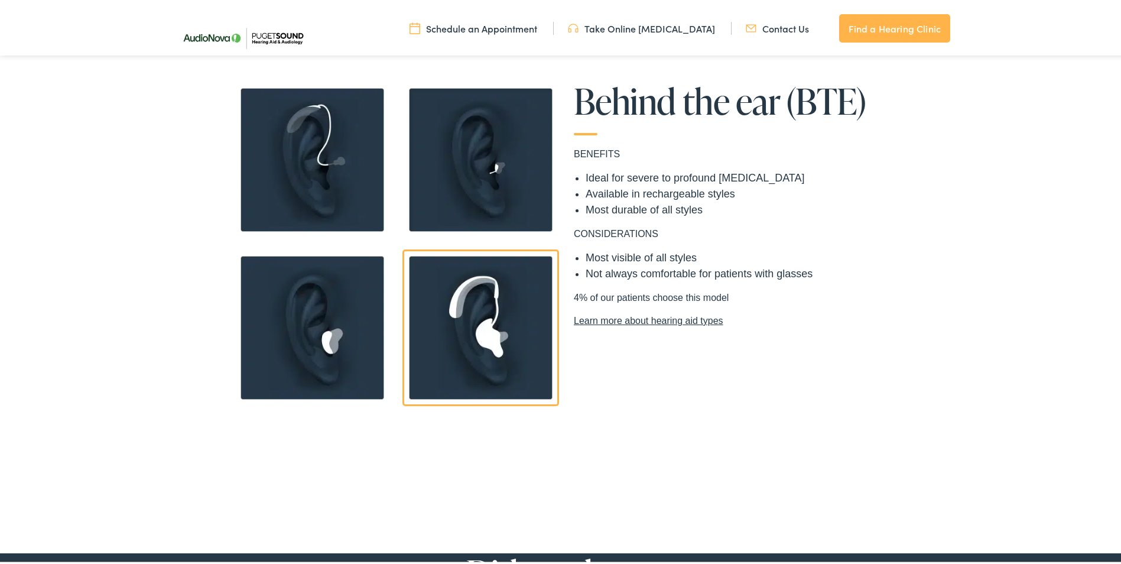
click at [304, 139] on img at bounding box center [312, 157] width 157 height 157
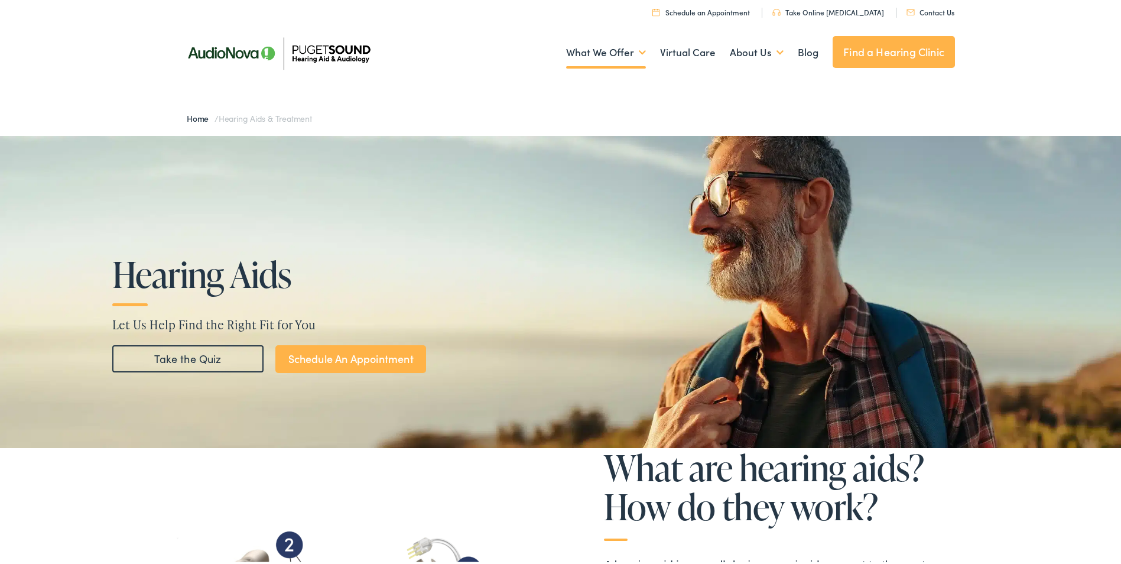
scroll to position [0, 0]
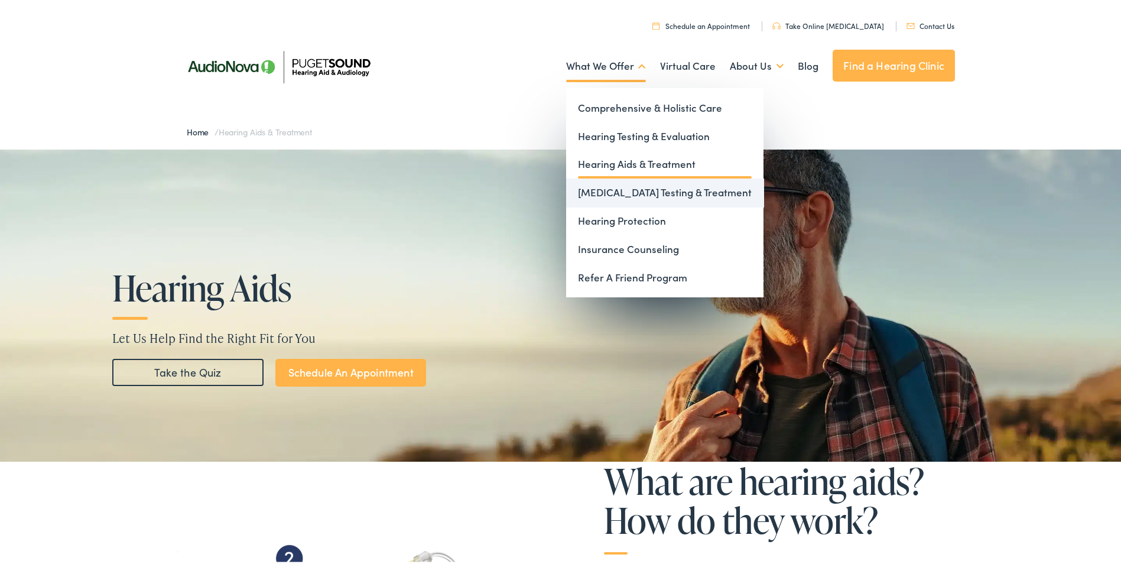
click at [612, 188] on link "[MEDICAL_DATA] Testing & Treatment" at bounding box center [664, 190] width 197 height 28
click at [602, 189] on link "[MEDICAL_DATA] Testing & Treatment" at bounding box center [664, 190] width 197 height 28
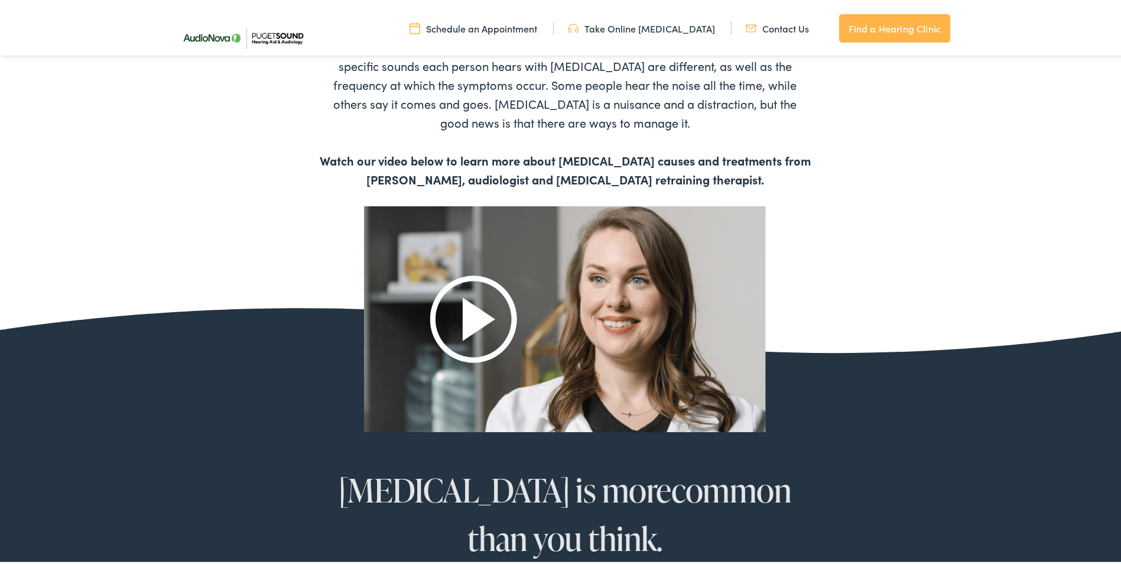
scroll to position [650, 0]
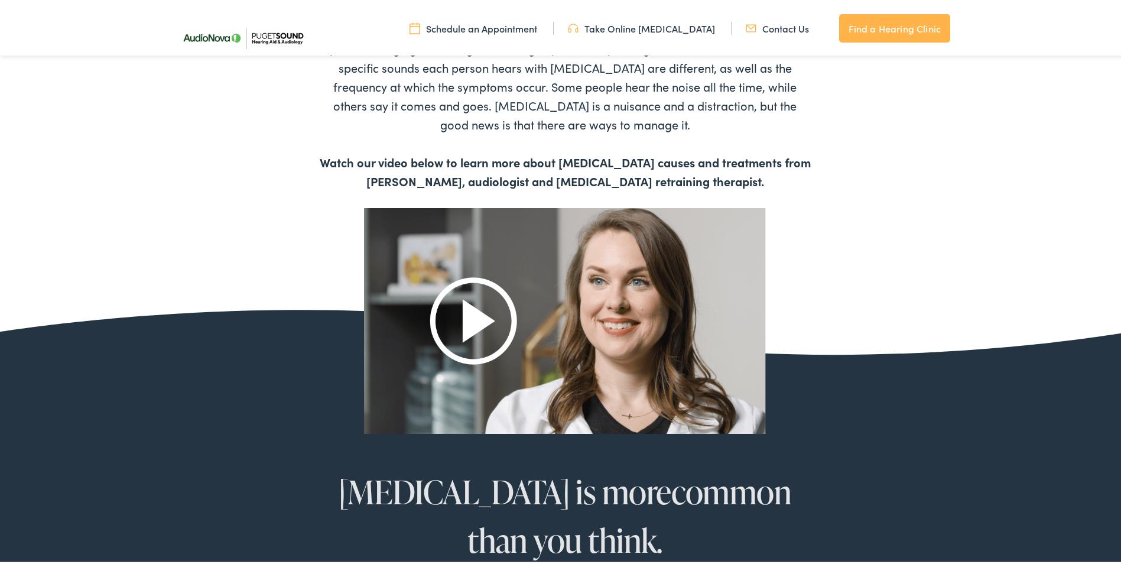
click at [465, 322] on img at bounding box center [565, 318] width 402 height 225
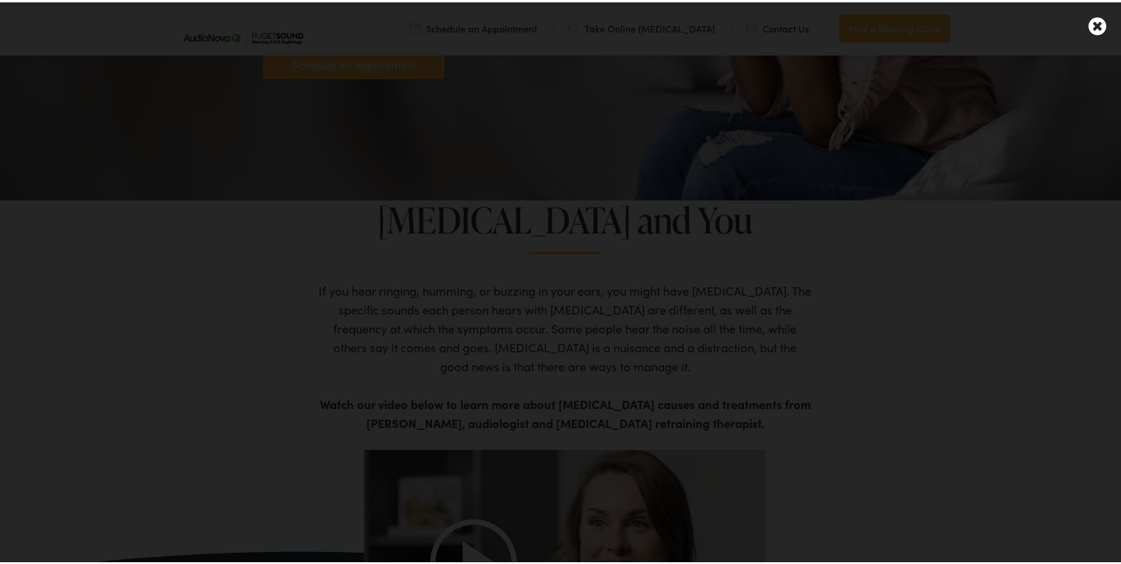
scroll to position [355, 0]
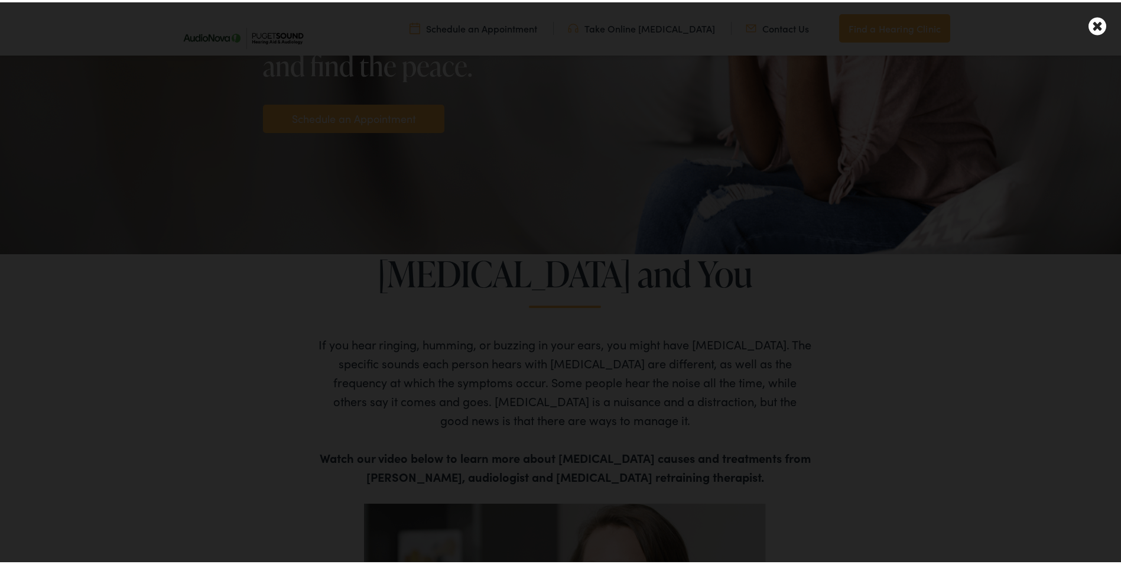
click at [207, 311] on div at bounding box center [565, 282] width 1130 height 564
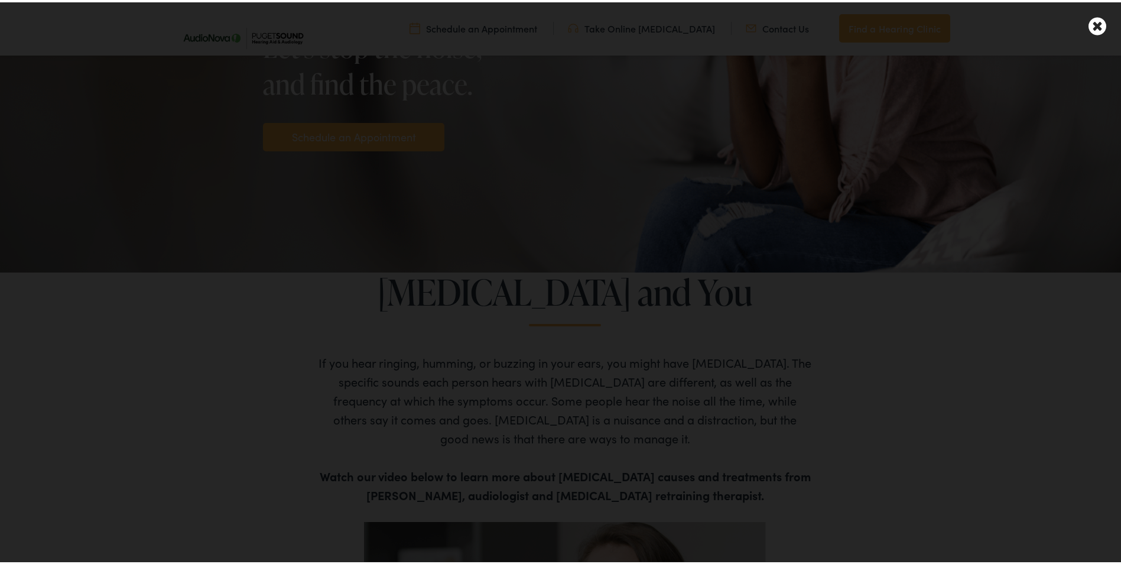
scroll to position [296, 0]
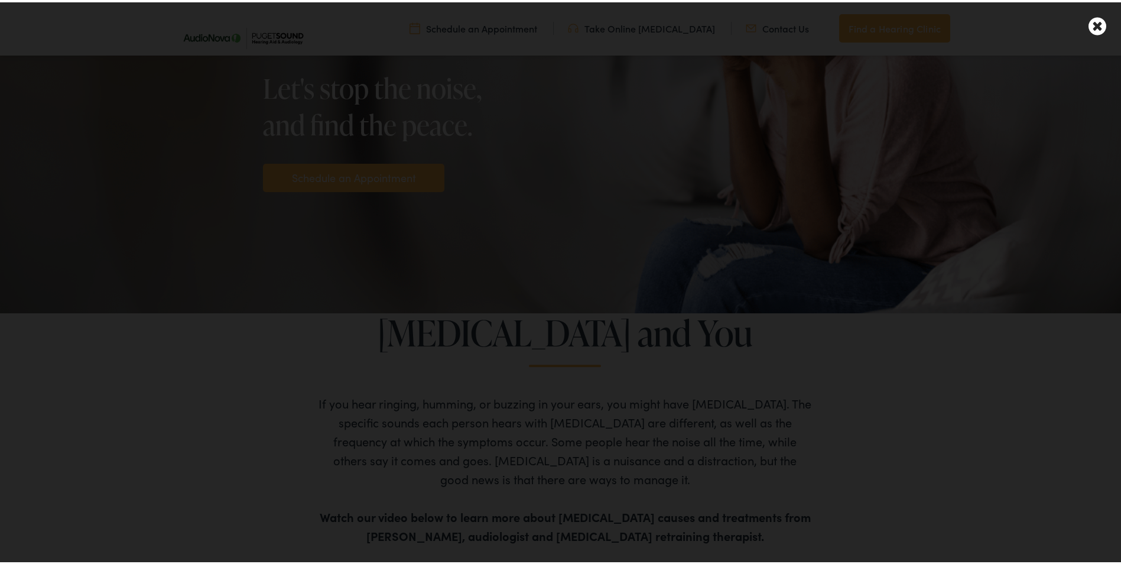
click at [637, 109] on div at bounding box center [565, 282] width 1130 height 564
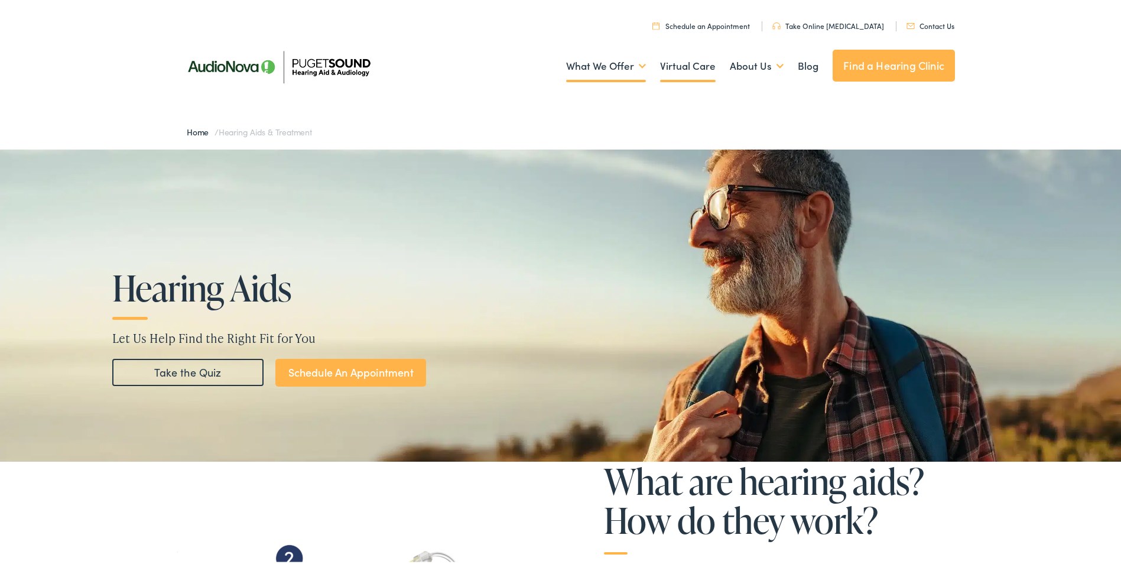
click at [687, 64] on link "Virtual Care" at bounding box center [688, 64] width 56 height 44
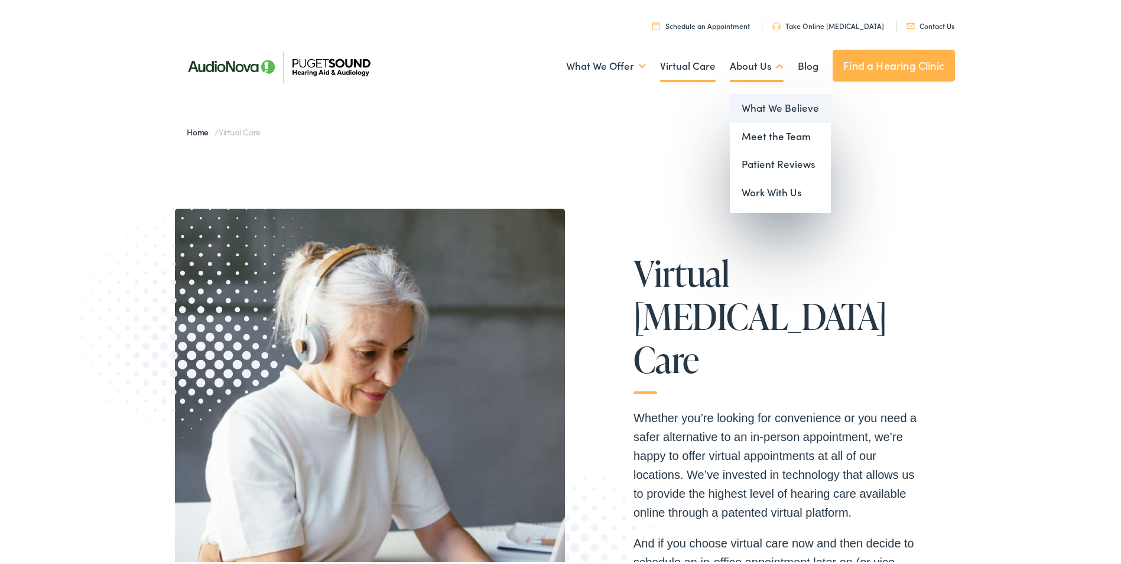
click at [760, 105] on link "What We Believe" at bounding box center [780, 106] width 101 height 28
